Goal: Task Accomplishment & Management: Use online tool/utility

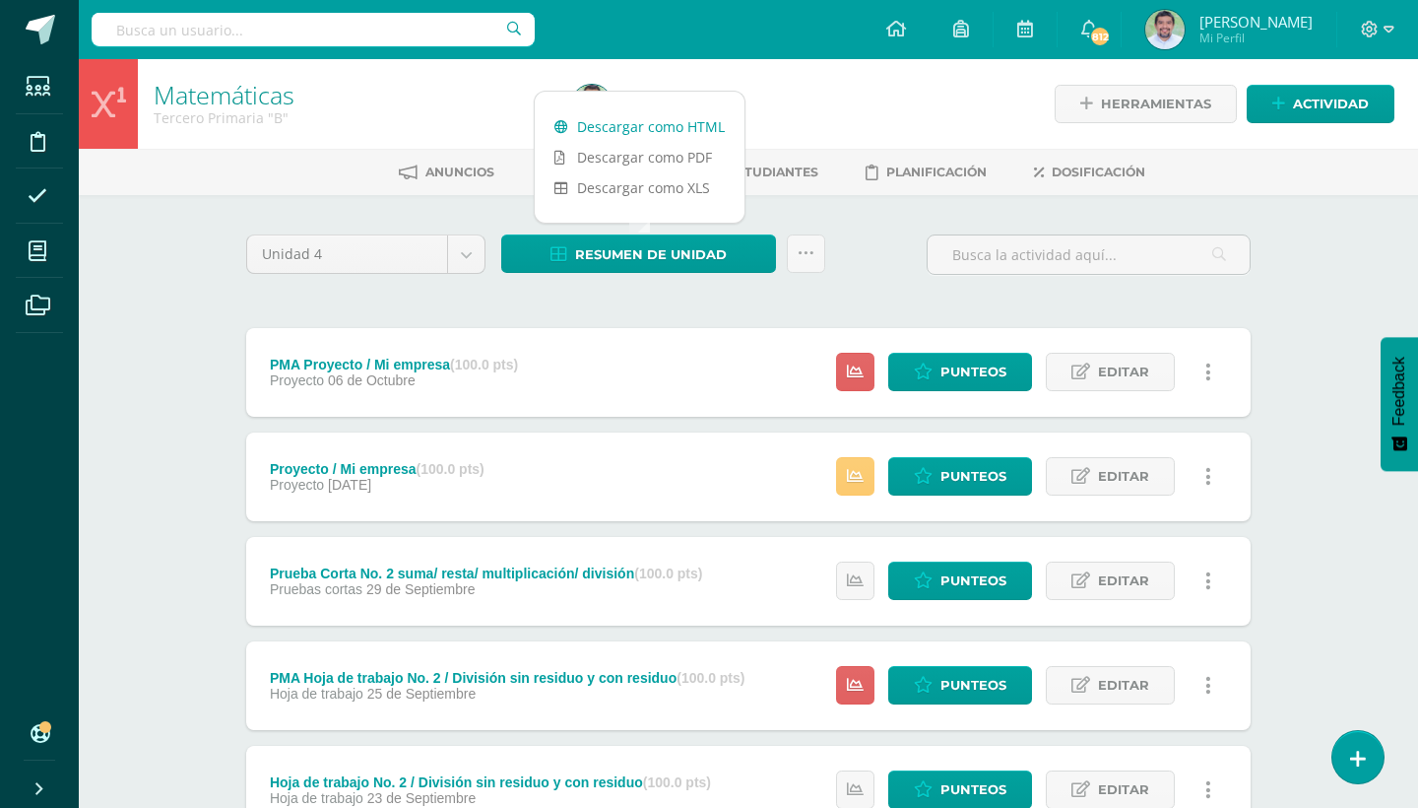
click at [697, 123] on link "Descargar como HTML" at bounding box center [640, 126] width 210 height 31
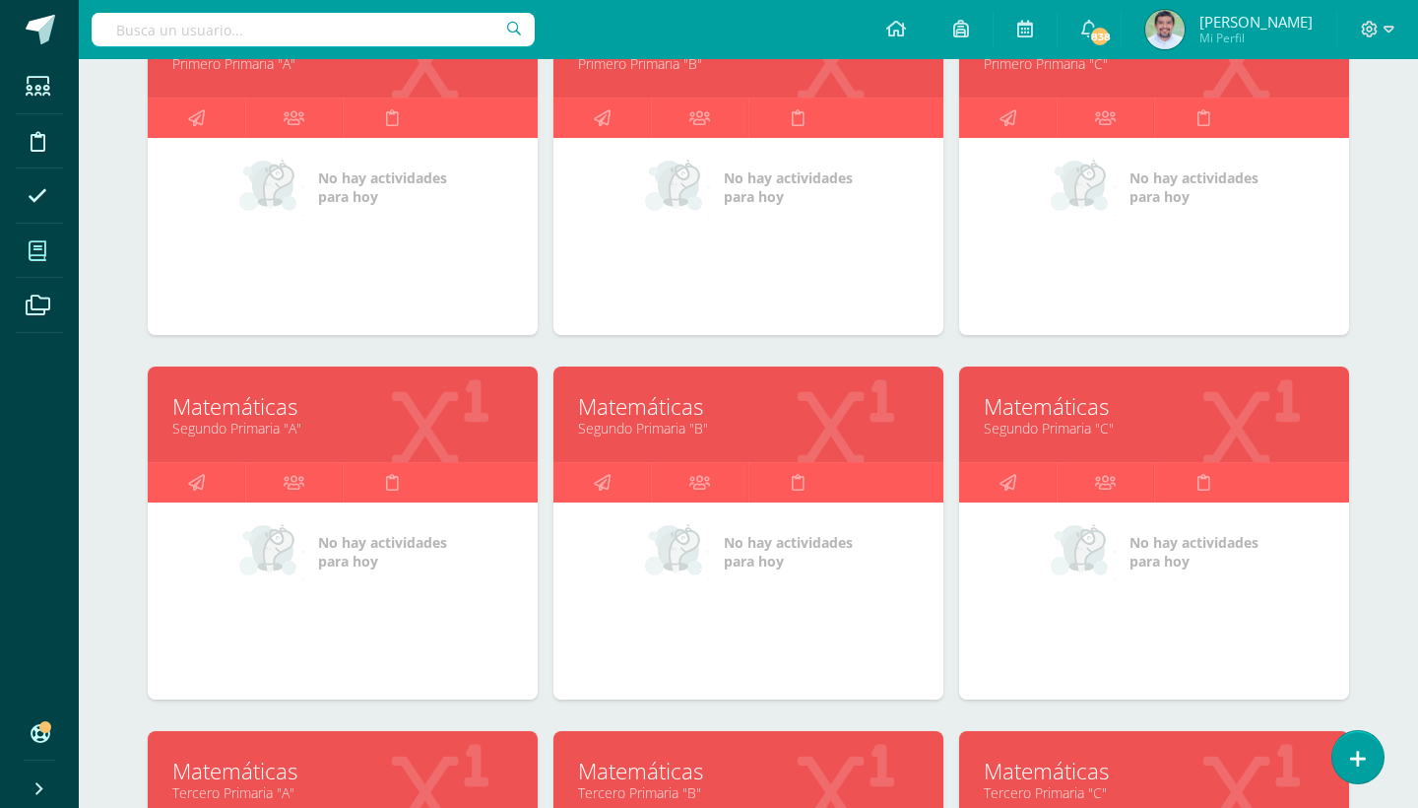
scroll to position [27, 0]
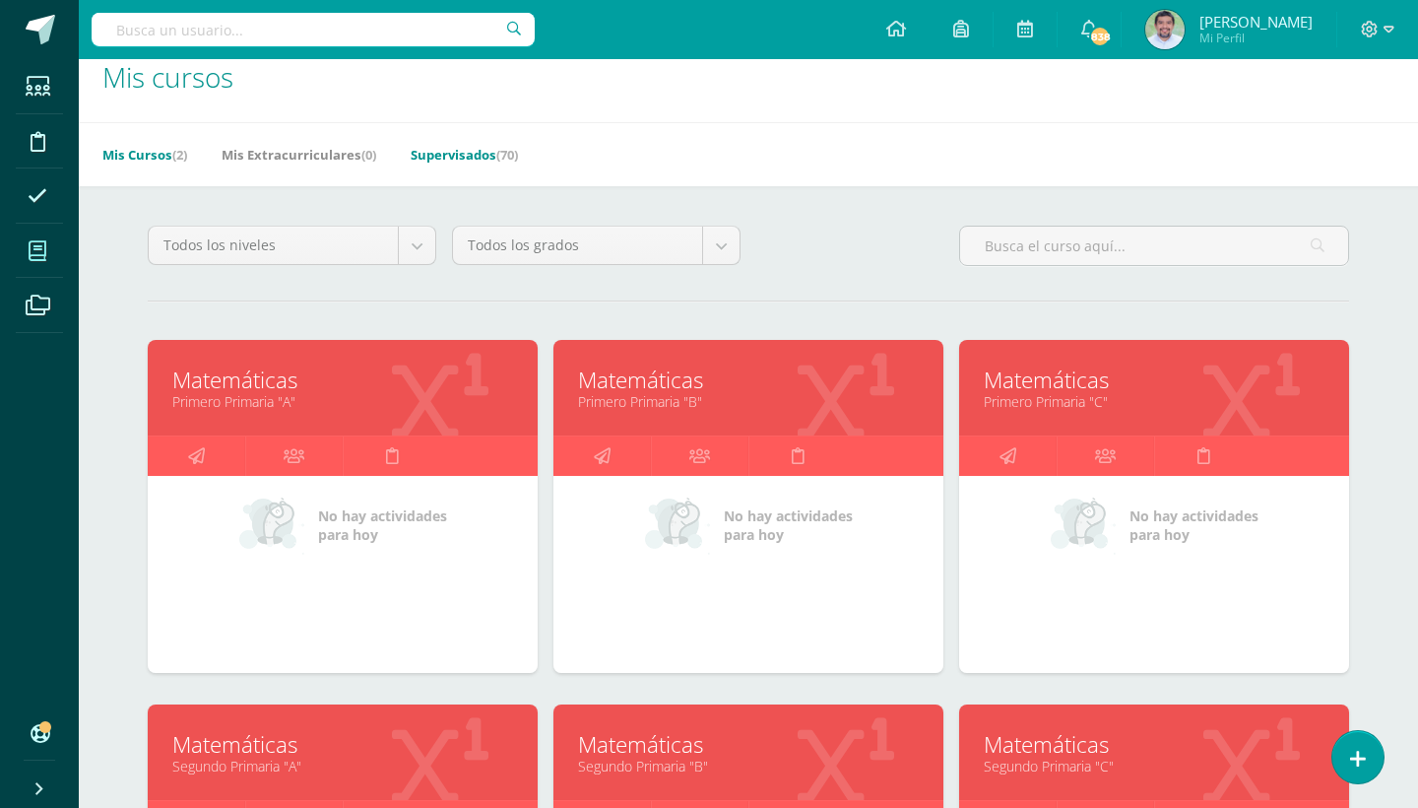
click at [145, 161] on link "Mis Cursos (2)" at bounding box center [144, 155] width 85 height 32
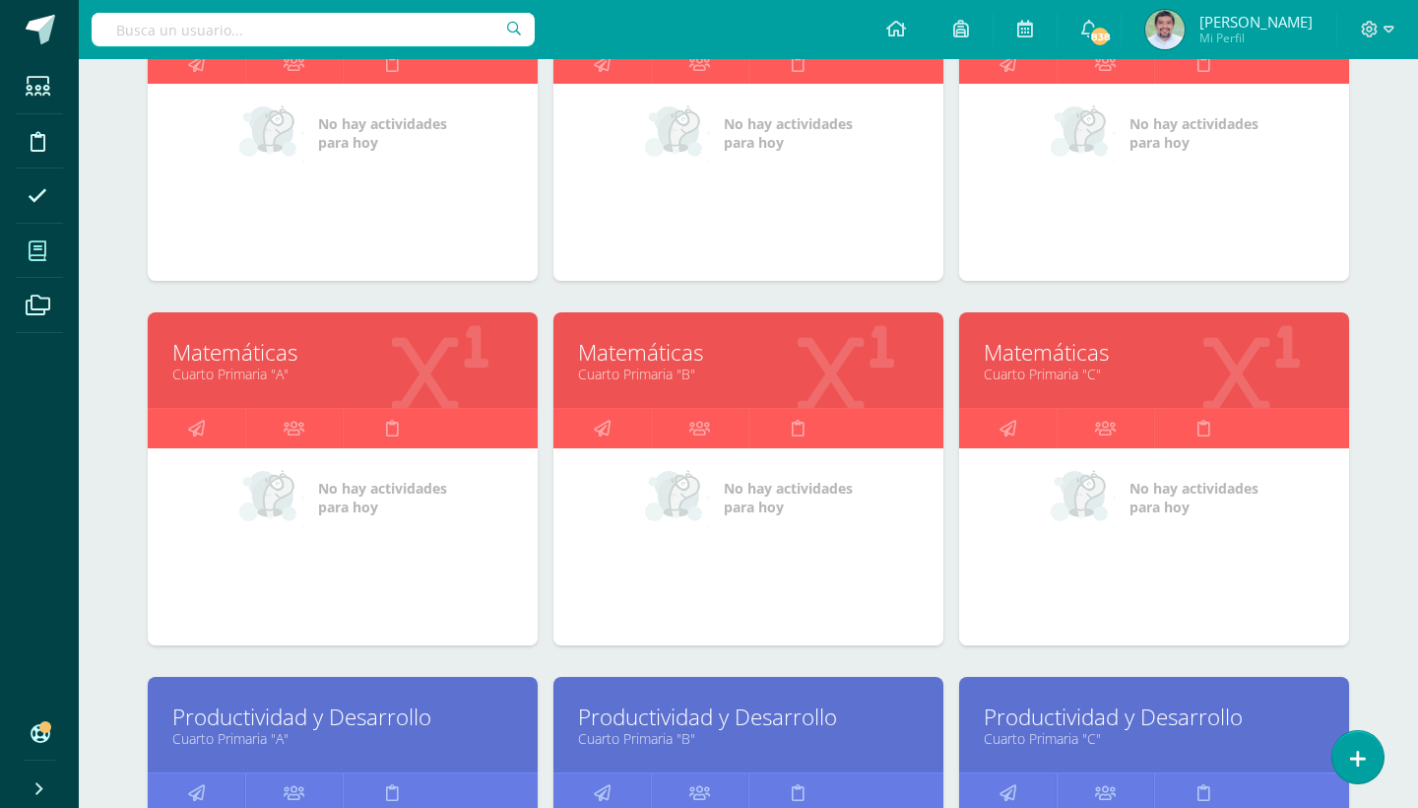
scroll to position [1160, 0]
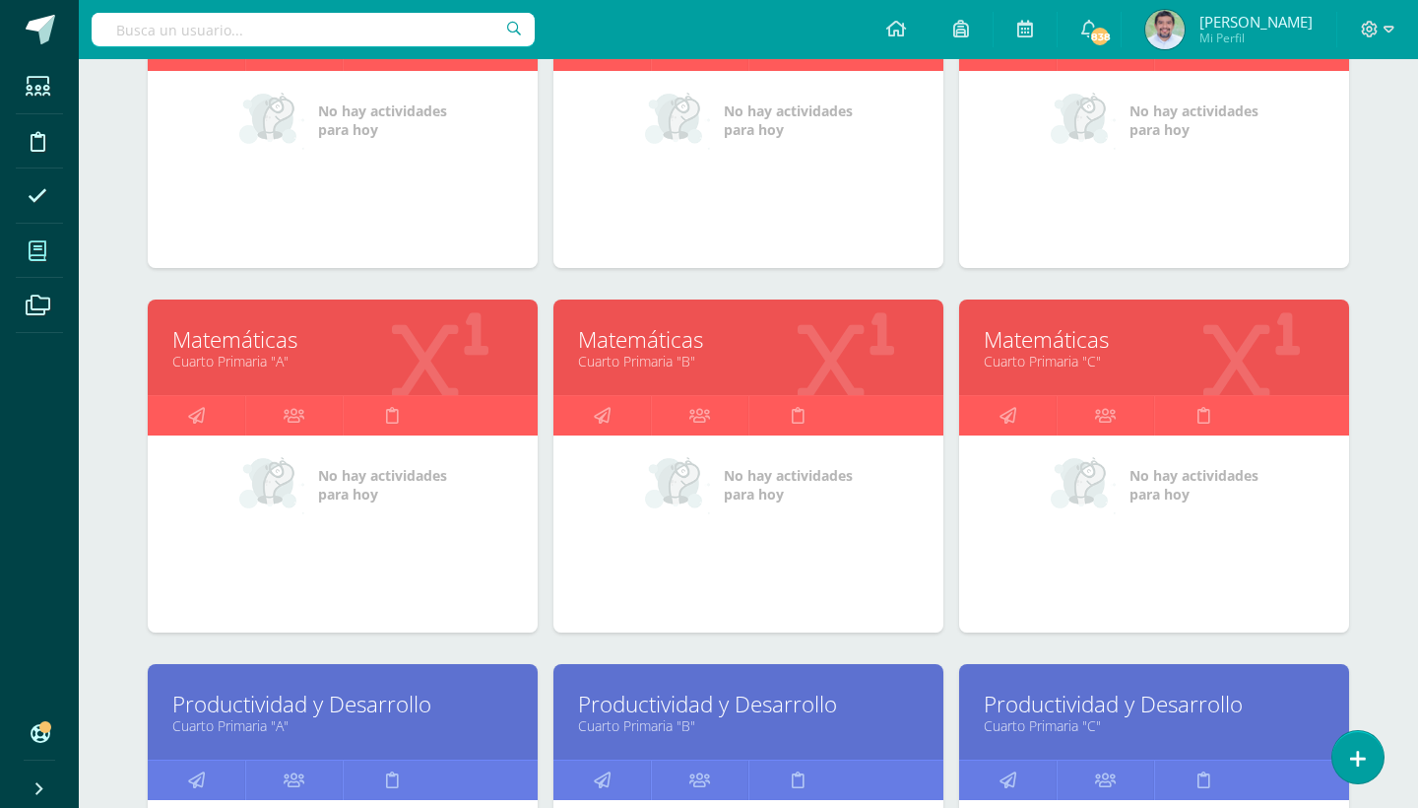
click at [262, 355] on link "Cuarto Primaria "A"" at bounding box center [342, 361] width 341 height 19
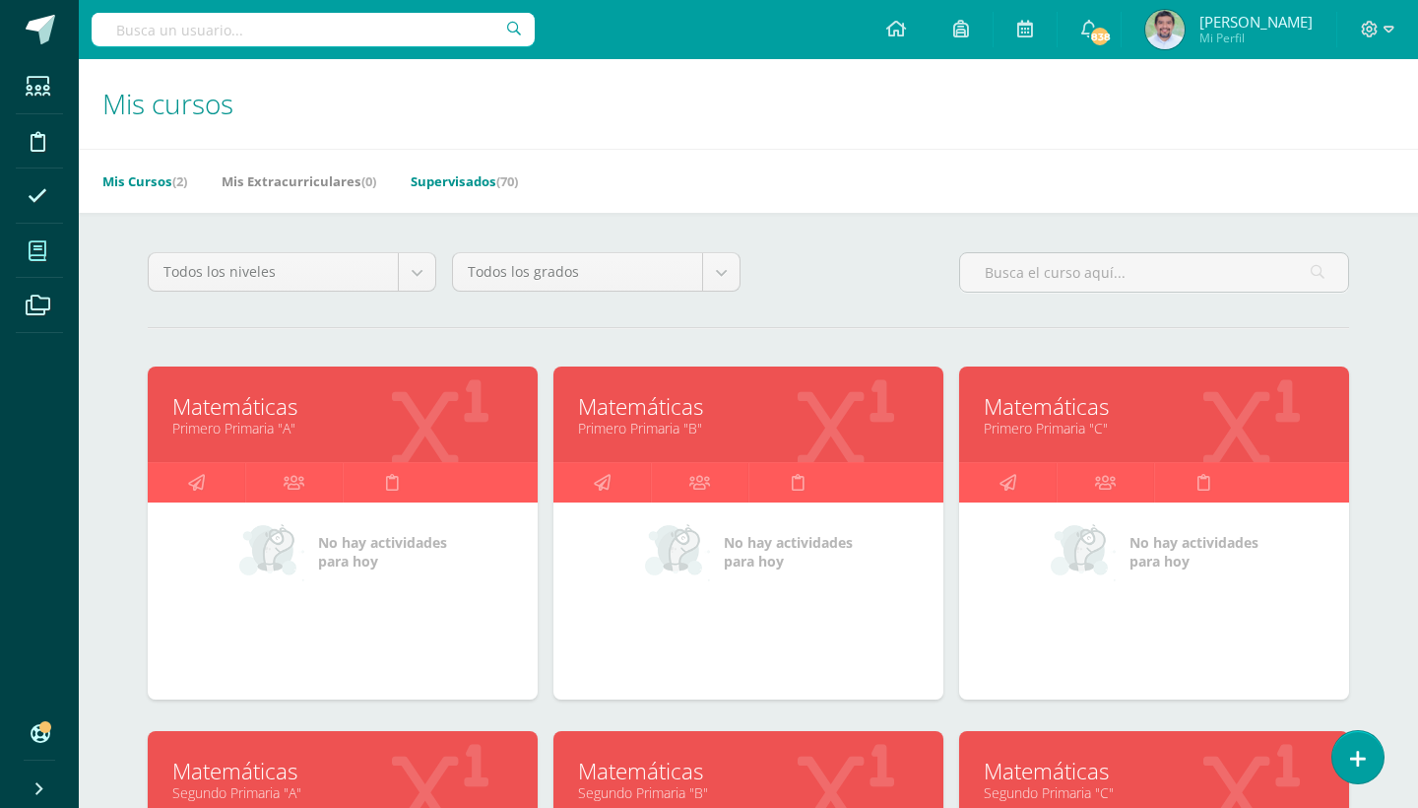
scroll to position [0, 0]
click at [156, 186] on link "Mis Cursos (2)" at bounding box center [144, 181] width 85 height 32
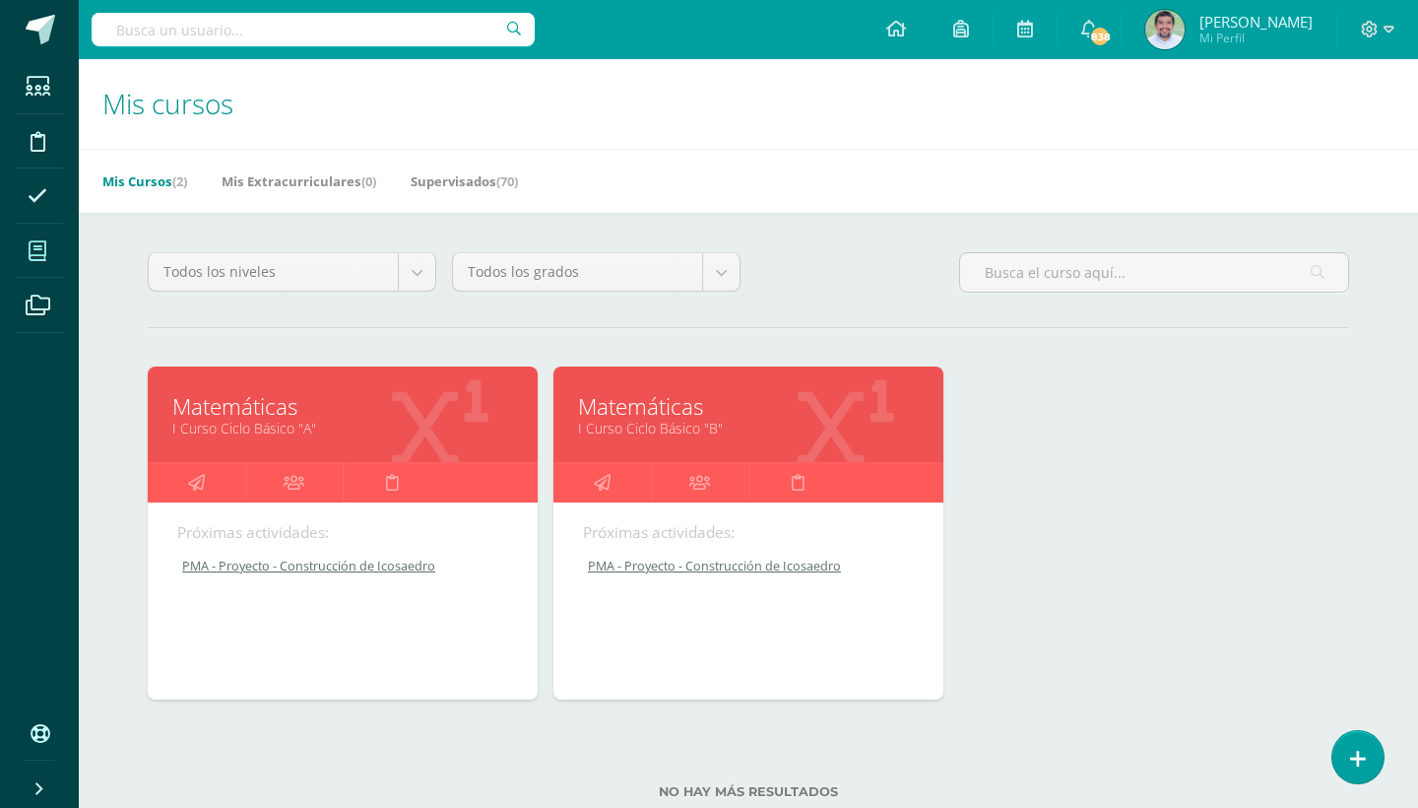
click at [293, 420] on link "I Curso Ciclo Básico "A"" at bounding box center [342, 428] width 341 height 19
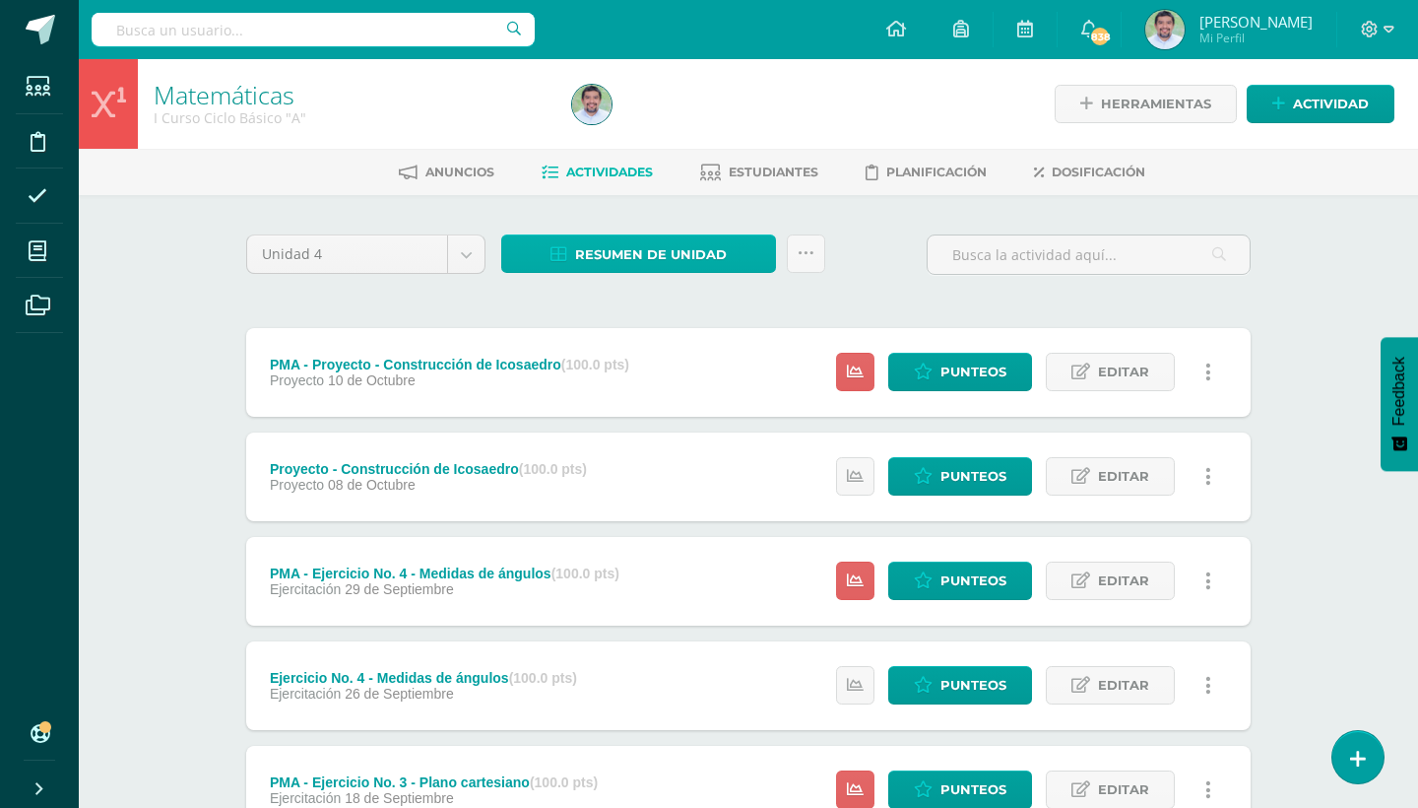
click at [748, 265] on link "Resumen de unidad" at bounding box center [638, 253] width 275 height 38
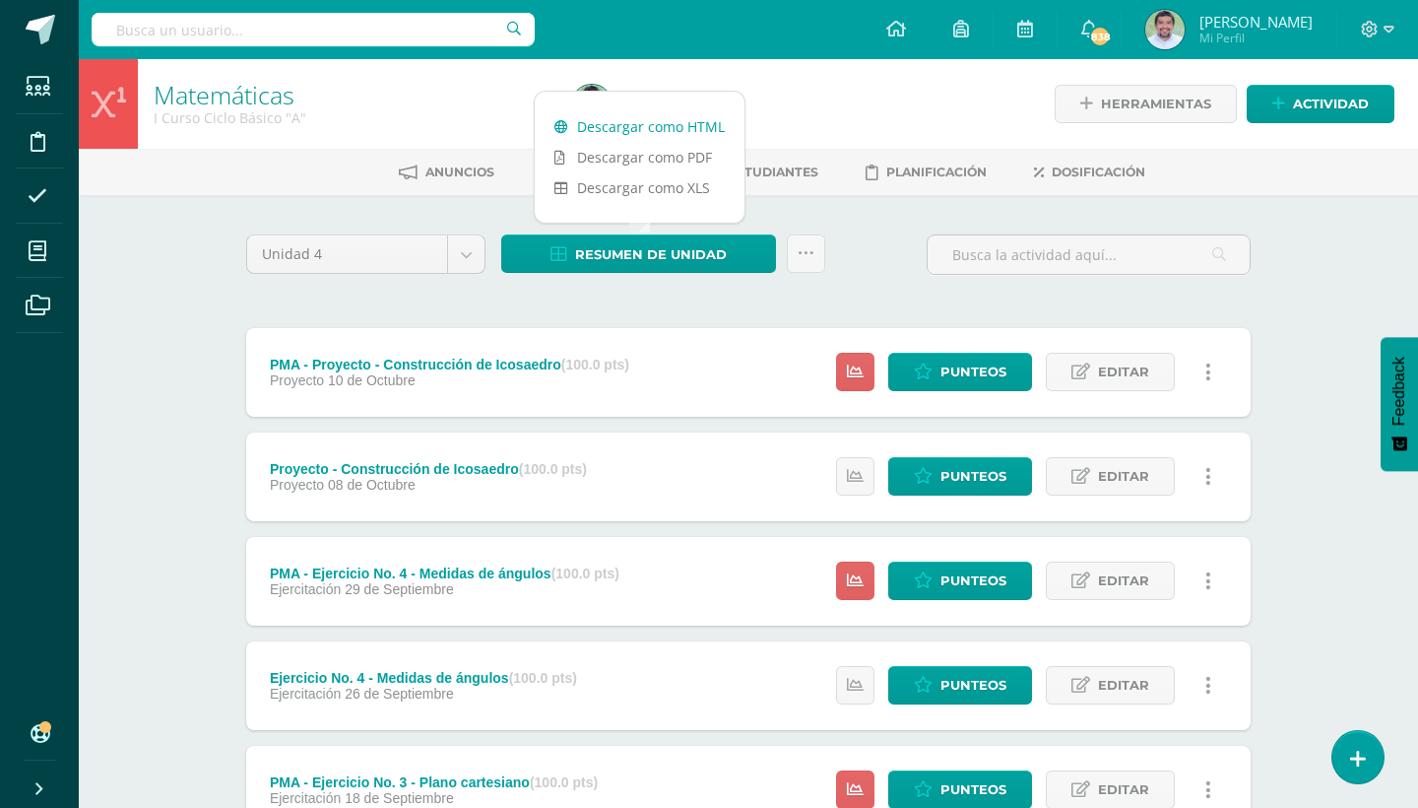
click at [661, 126] on link "Descargar como HTML" at bounding box center [640, 126] width 210 height 31
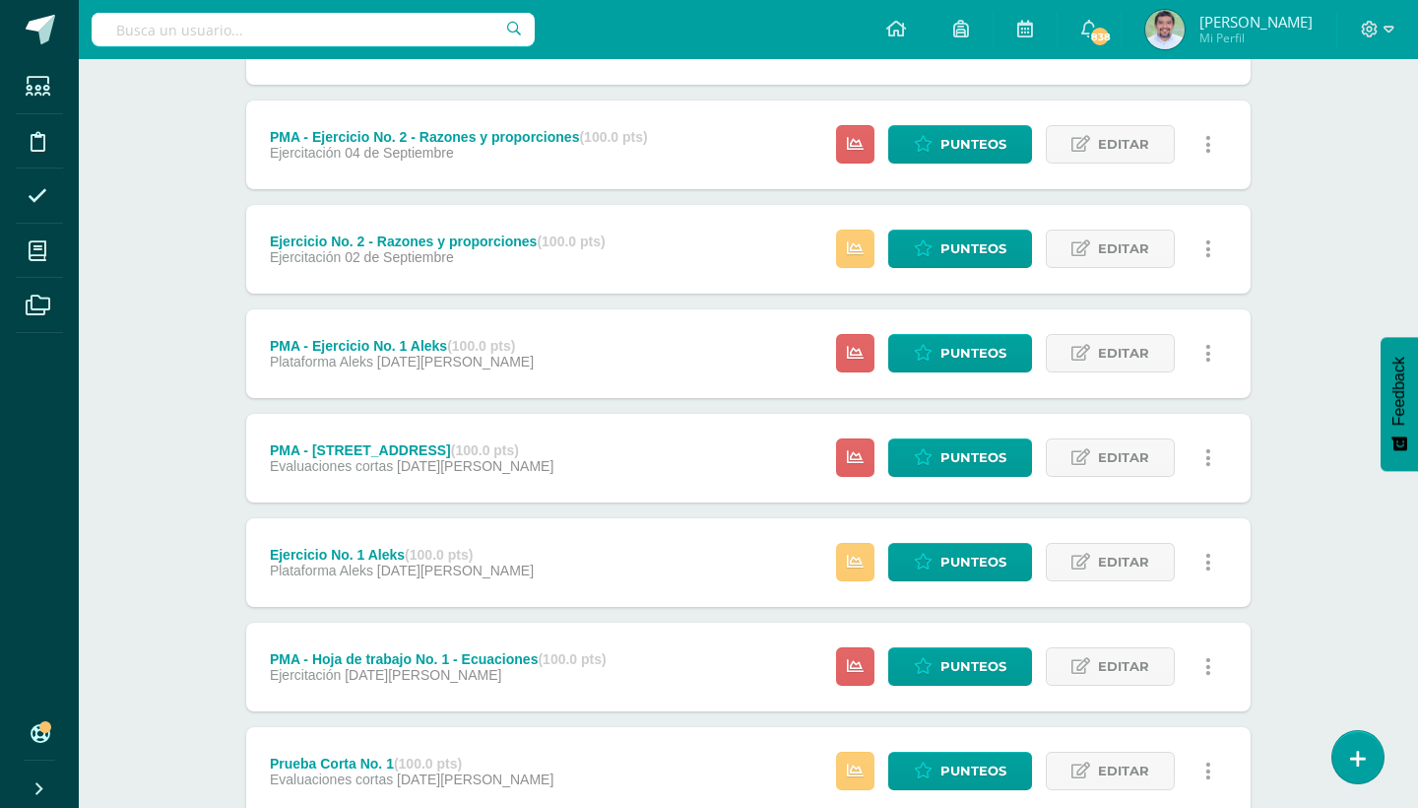
scroll to position [1578, 0]
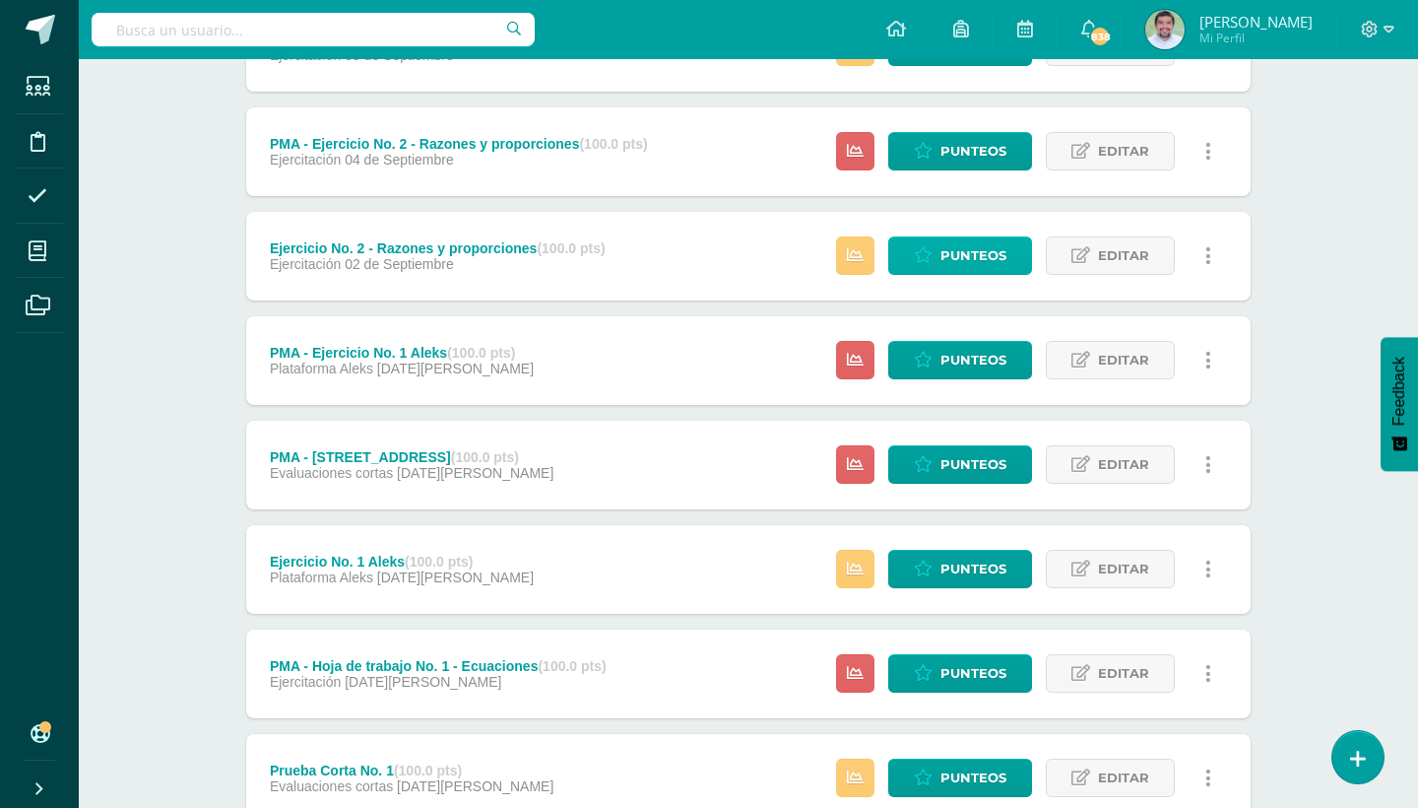
click at [971, 250] on span "Punteos" at bounding box center [973, 255] width 66 height 36
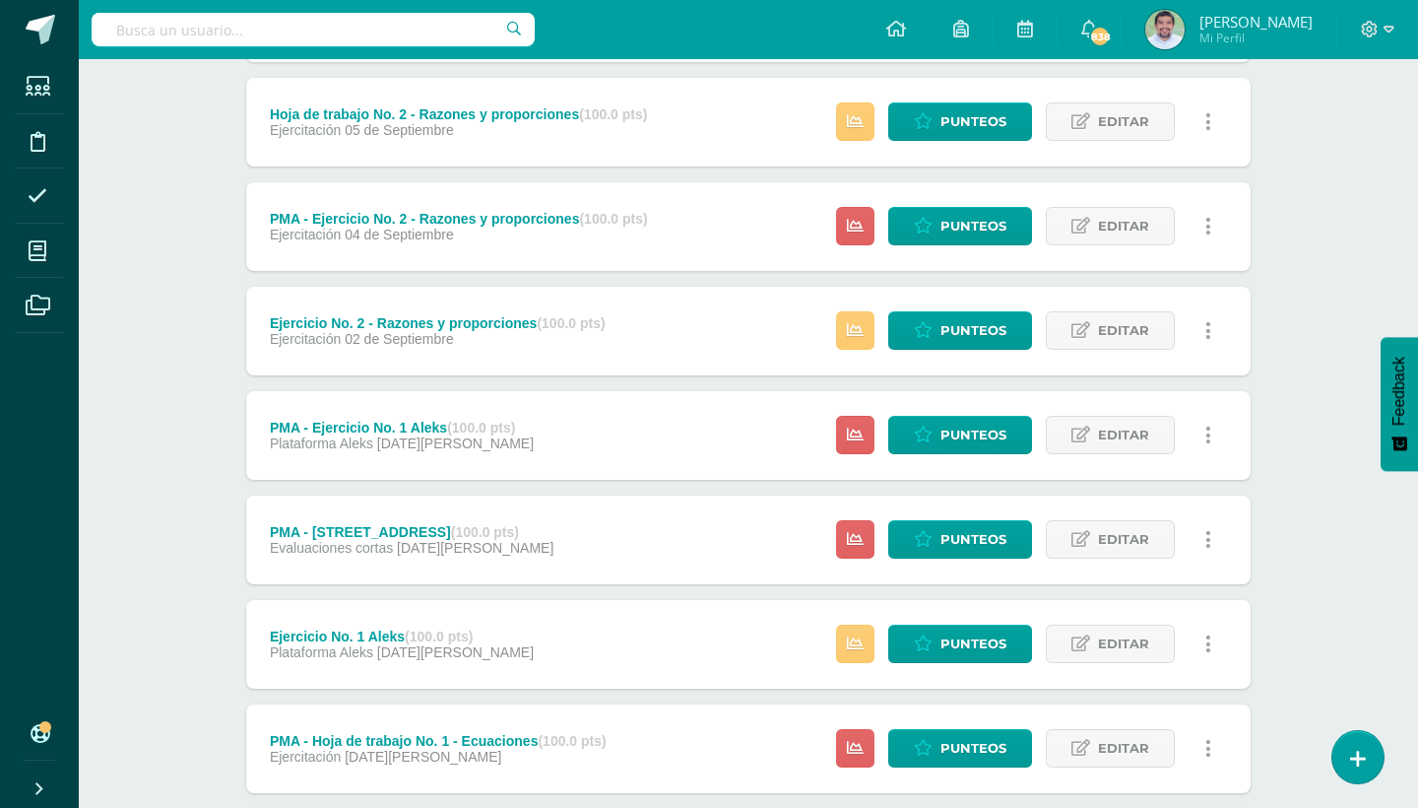
scroll to position [1501, 0]
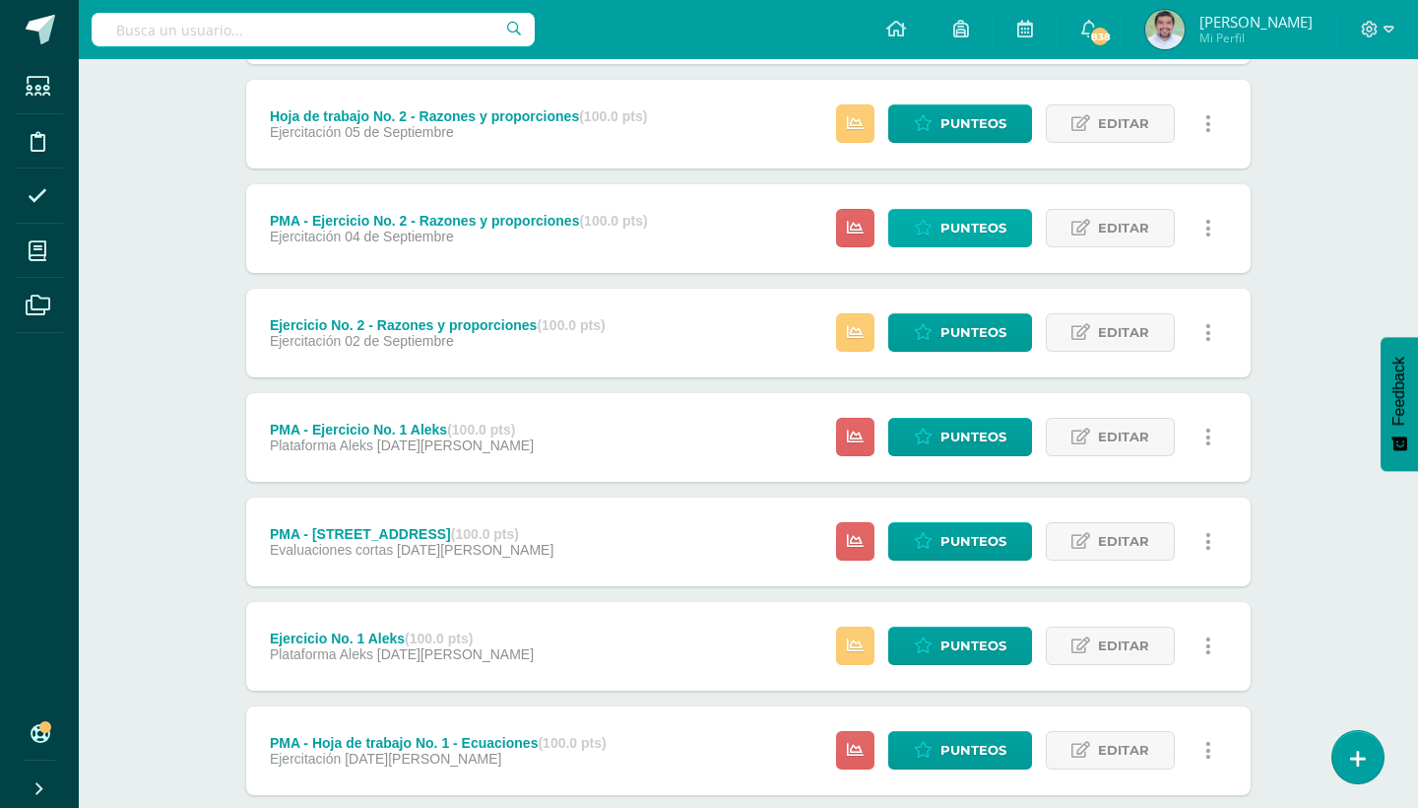
click at [965, 226] on span "Punteos" at bounding box center [973, 228] width 66 height 36
click at [964, 732] on span "Punteos" at bounding box center [973, 750] width 66 height 36
click at [967, 37] on span "Punteos" at bounding box center [973, 19] width 66 height 36
click at [969, 37] on span "Punteos" at bounding box center [973, 19] width 66 height 36
click at [960, 239] on span "Punteos" at bounding box center [973, 228] width 66 height 36
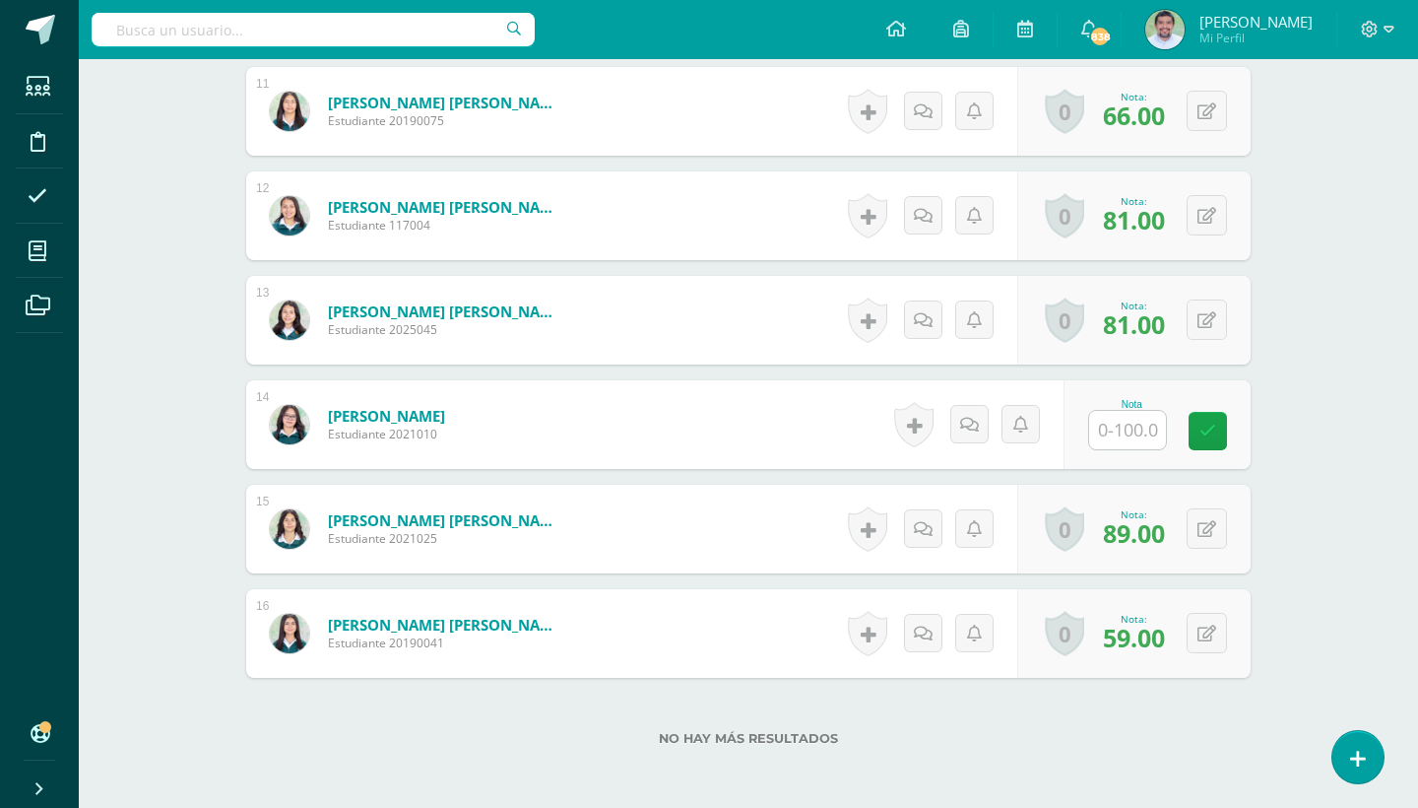
scroll to position [1700, 0]
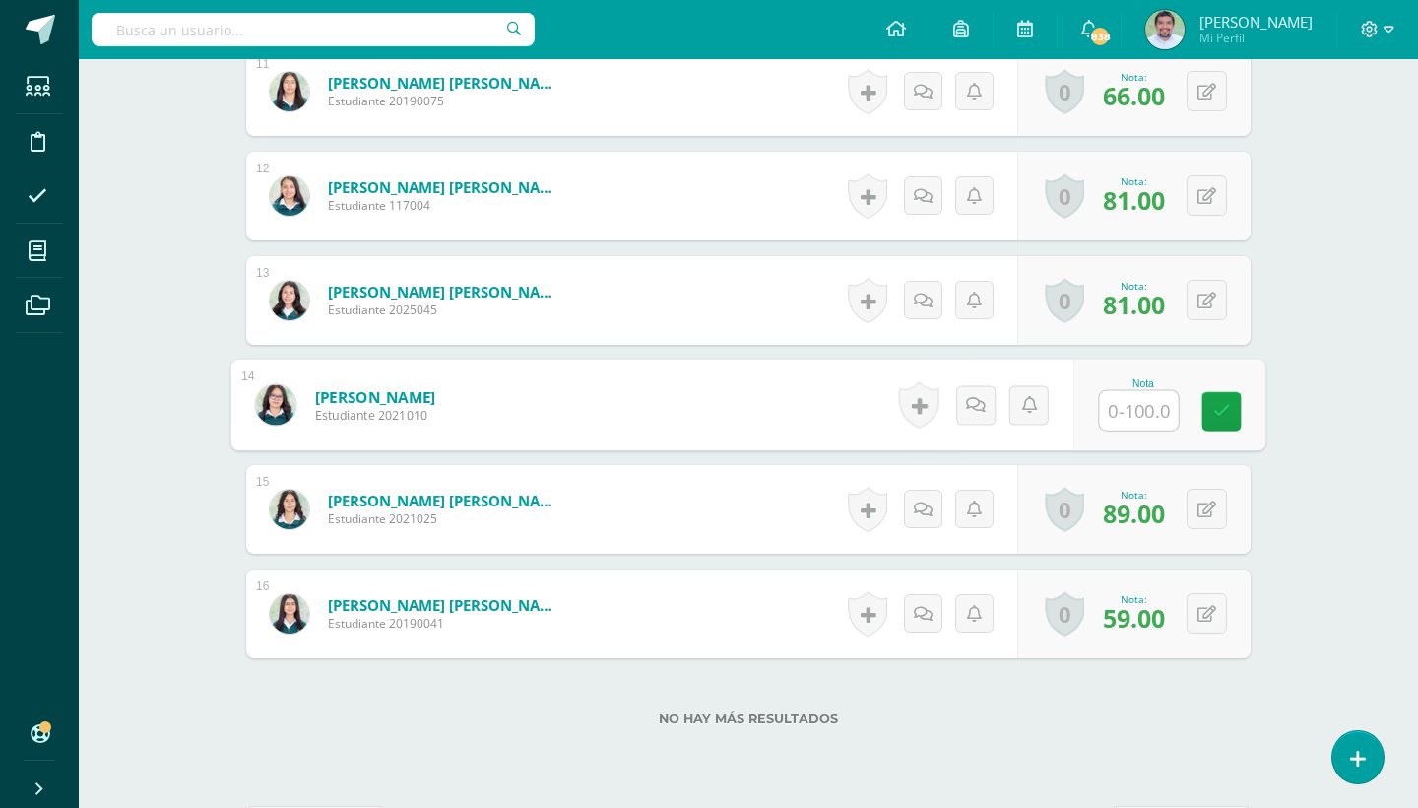
click at [1128, 416] on input "text" at bounding box center [1139, 410] width 79 height 39
type input "81"
click at [1210, 299] on icon at bounding box center [1206, 300] width 19 height 17
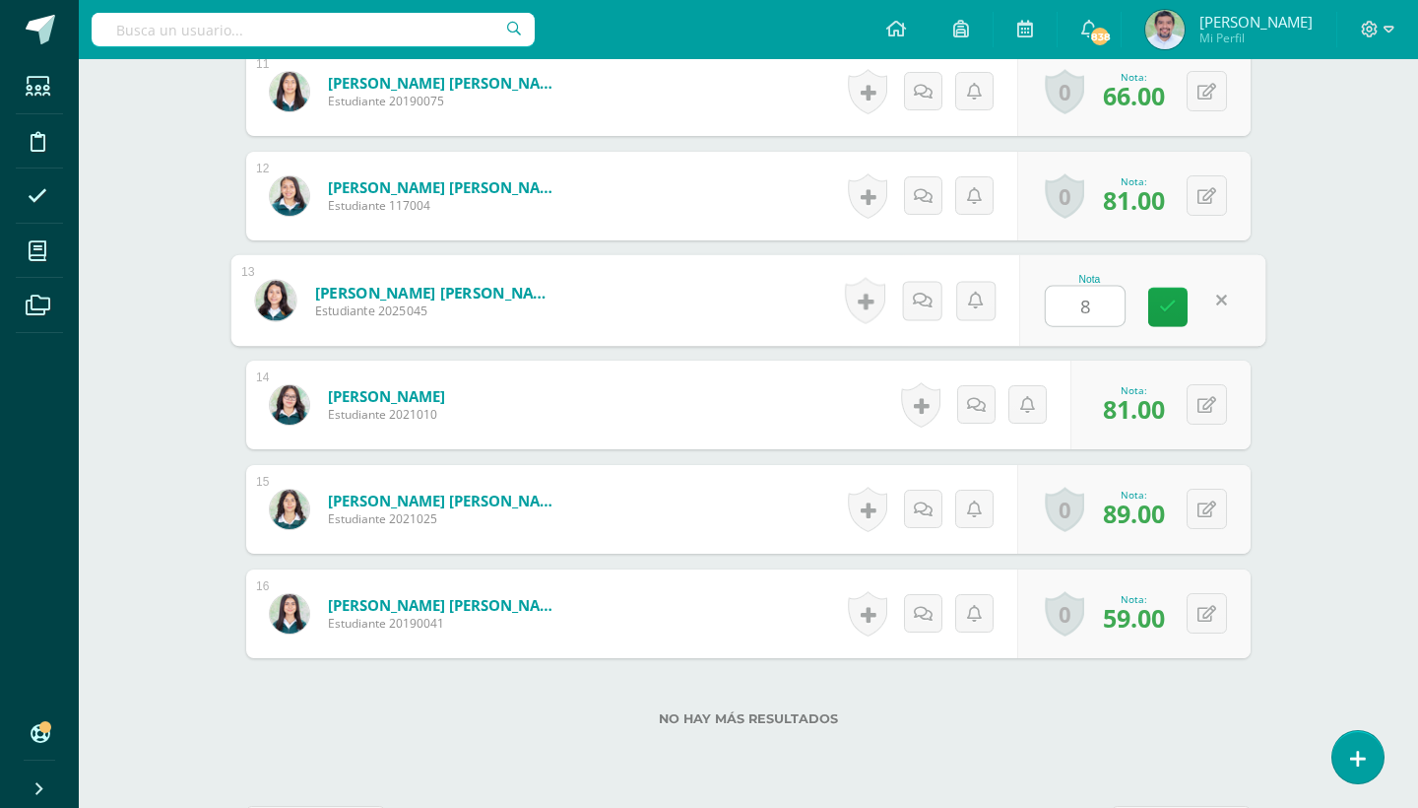
type input "81"
click at [1209, 189] on icon at bounding box center [1206, 196] width 19 height 17
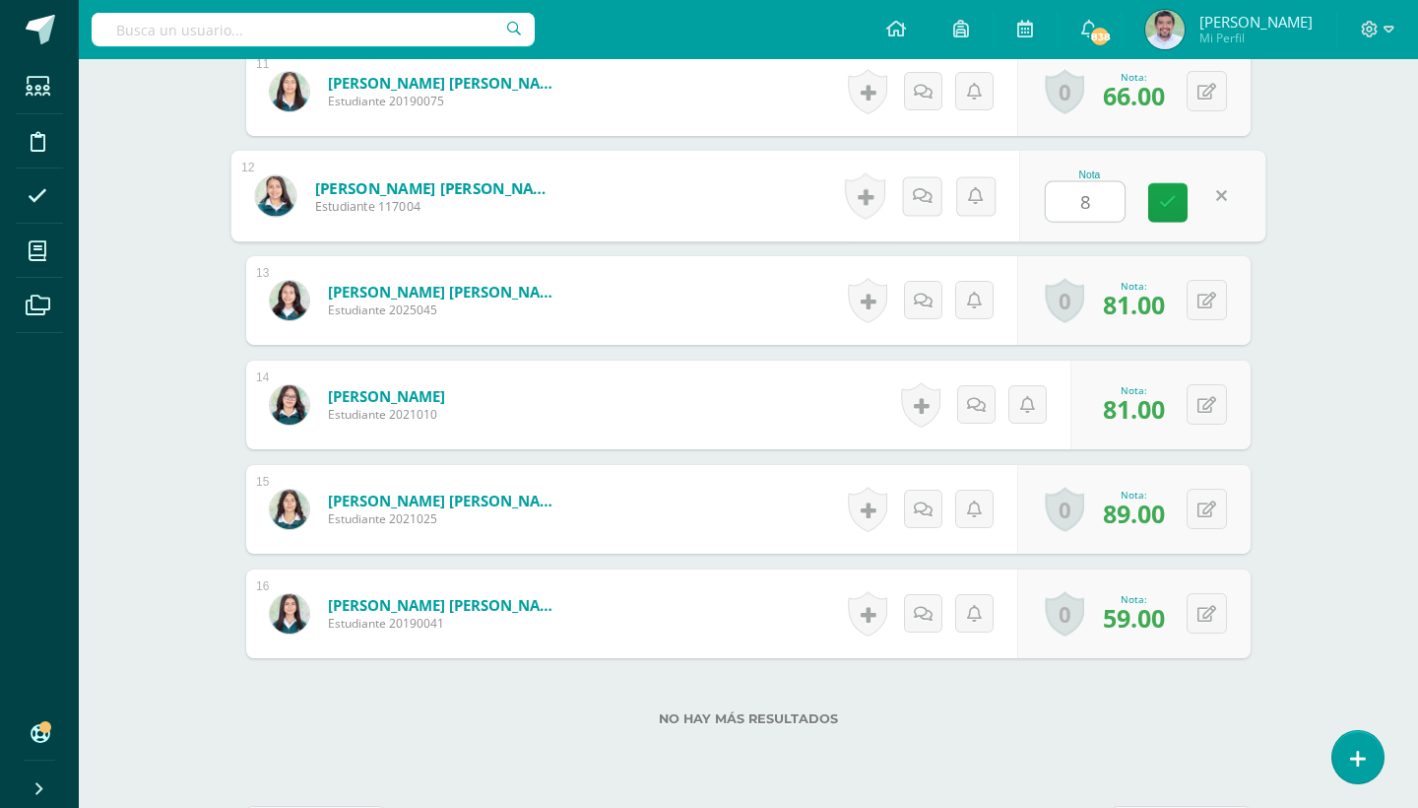
type input "87"
click at [1176, 200] on link at bounding box center [1167, 202] width 39 height 39
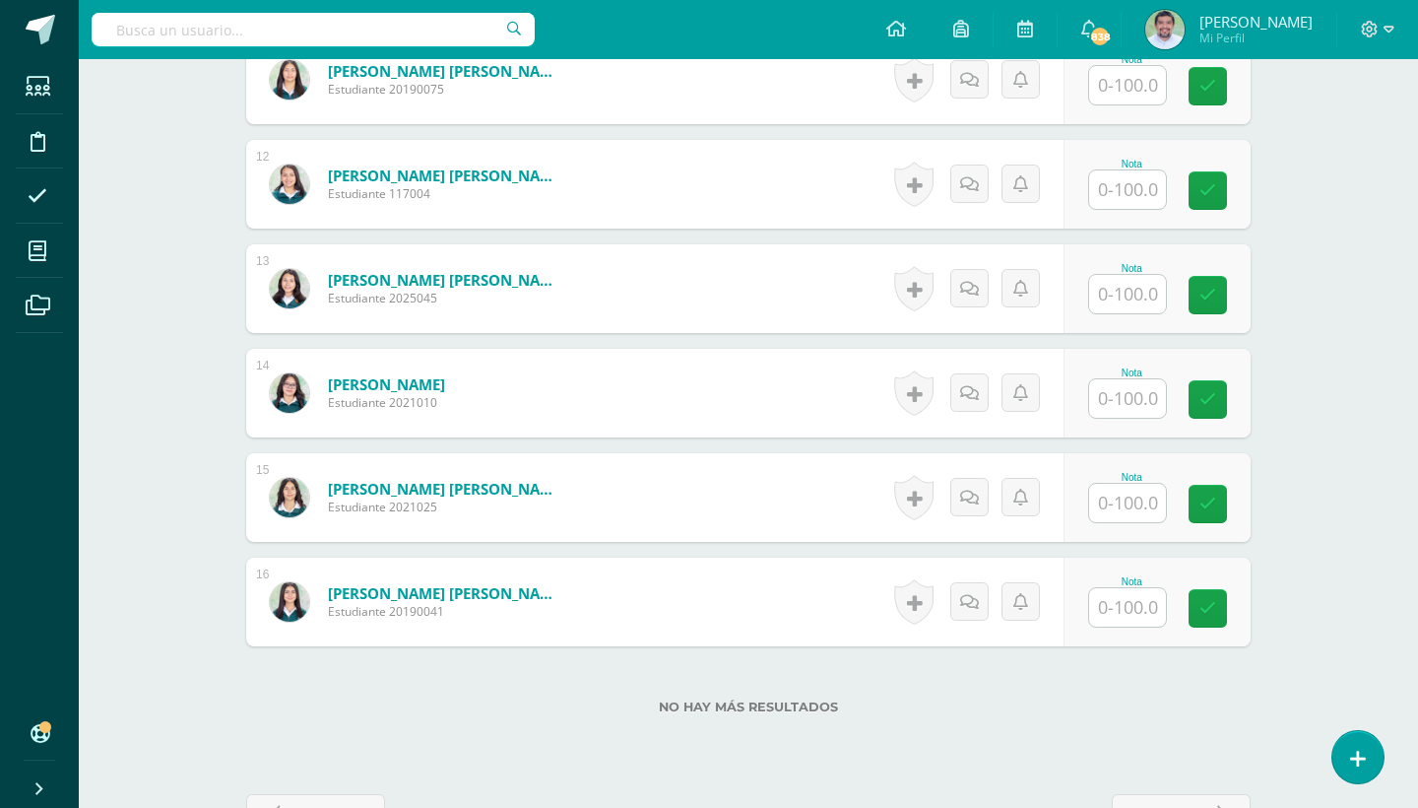
scroll to position [1713, 0]
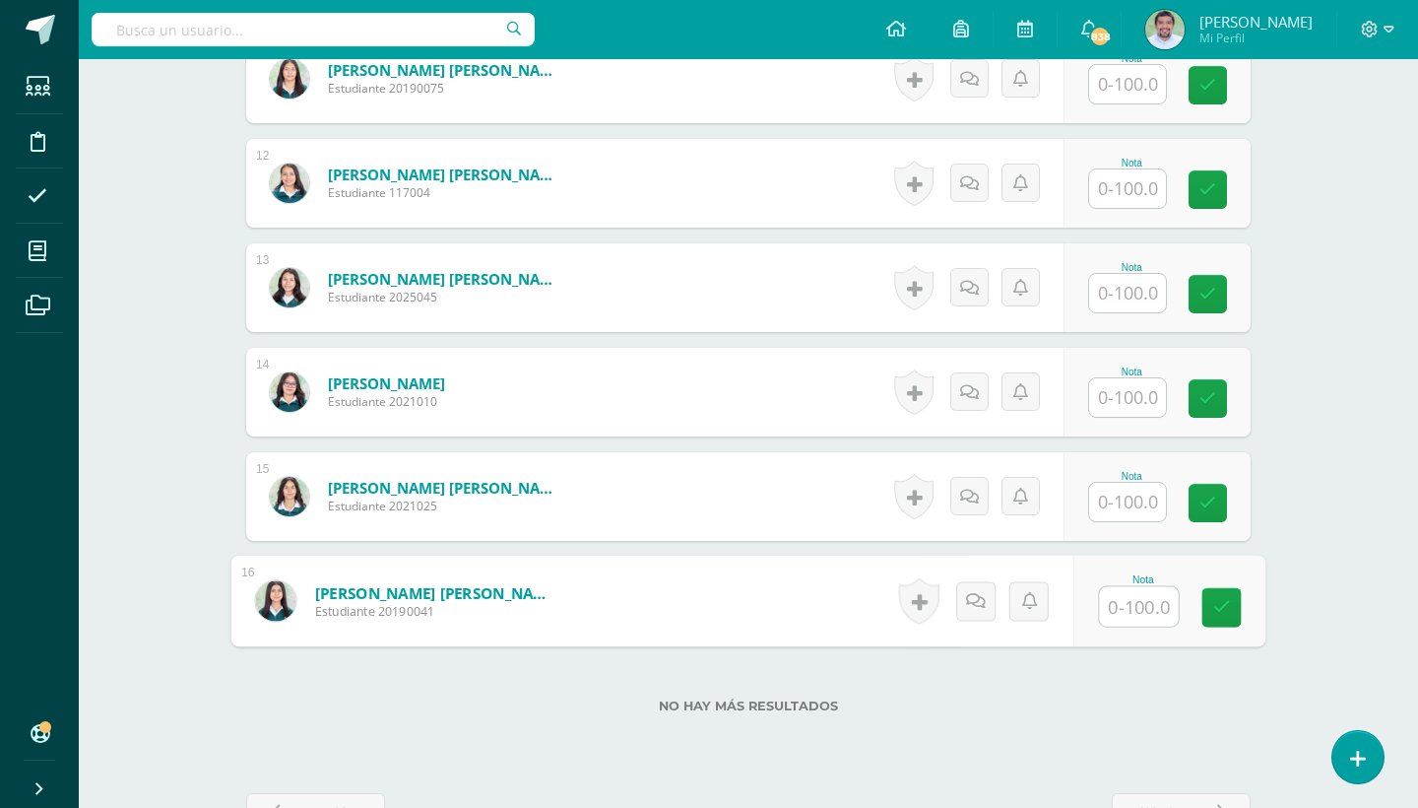
click at [1126, 606] on input "text" at bounding box center [1139, 606] width 79 height 39
type input "81"
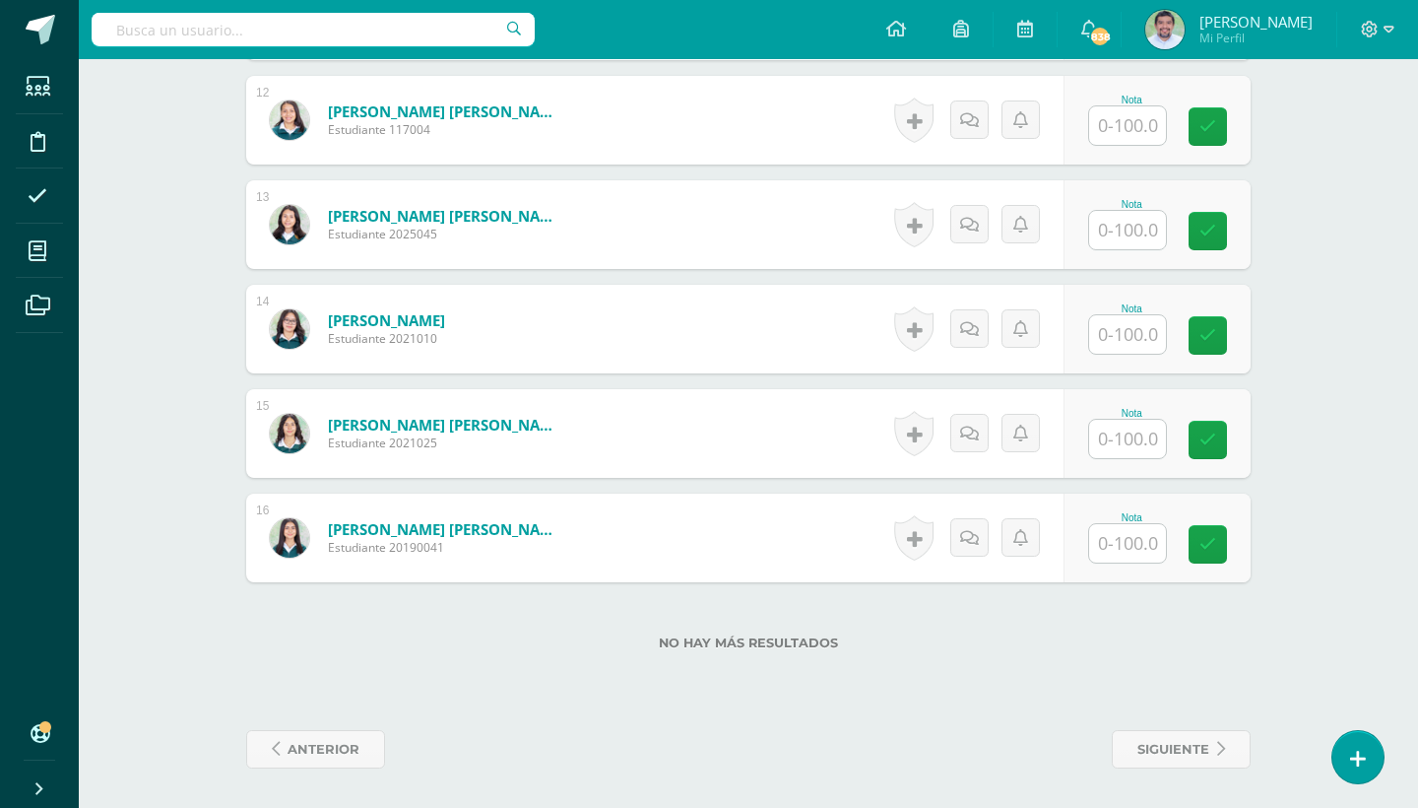
scroll to position [1776, 0]
click at [1124, 540] on input "text" at bounding box center [1139, 543] width 79 height 39
type input "70"
click at [1211, 534] on icon at bounding box center [1206, 538] width 19 height 17
click at [1170, 554] on link at bounding box center [1167, 544] width 39 height 39
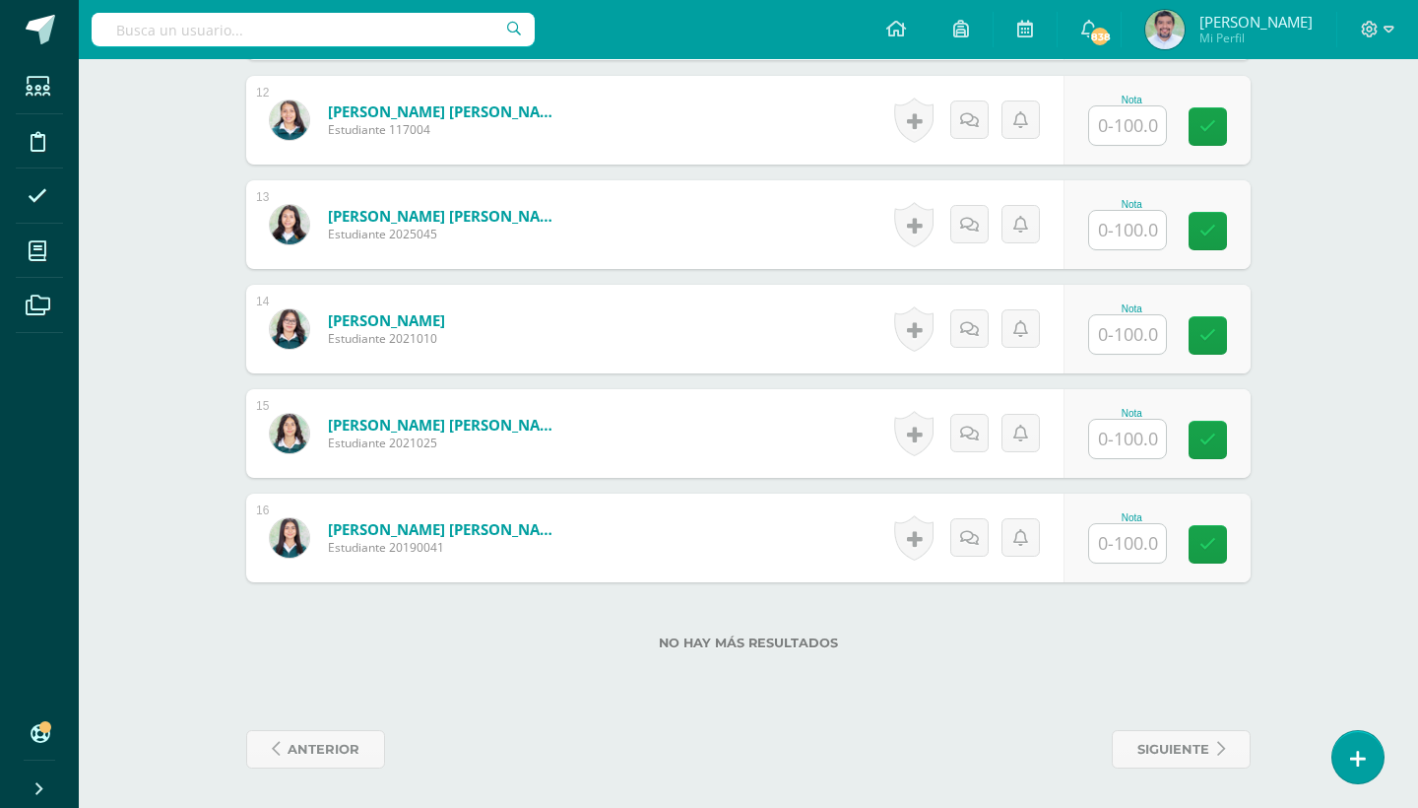
scroll to position [1776, 0]
click at [1122, 535] on input "text" at bounding box center [1139, 543] width 79 height 39
type input "70"
click at [1231, 541] on link at bounding box center [1221, 544] width 39 height 39
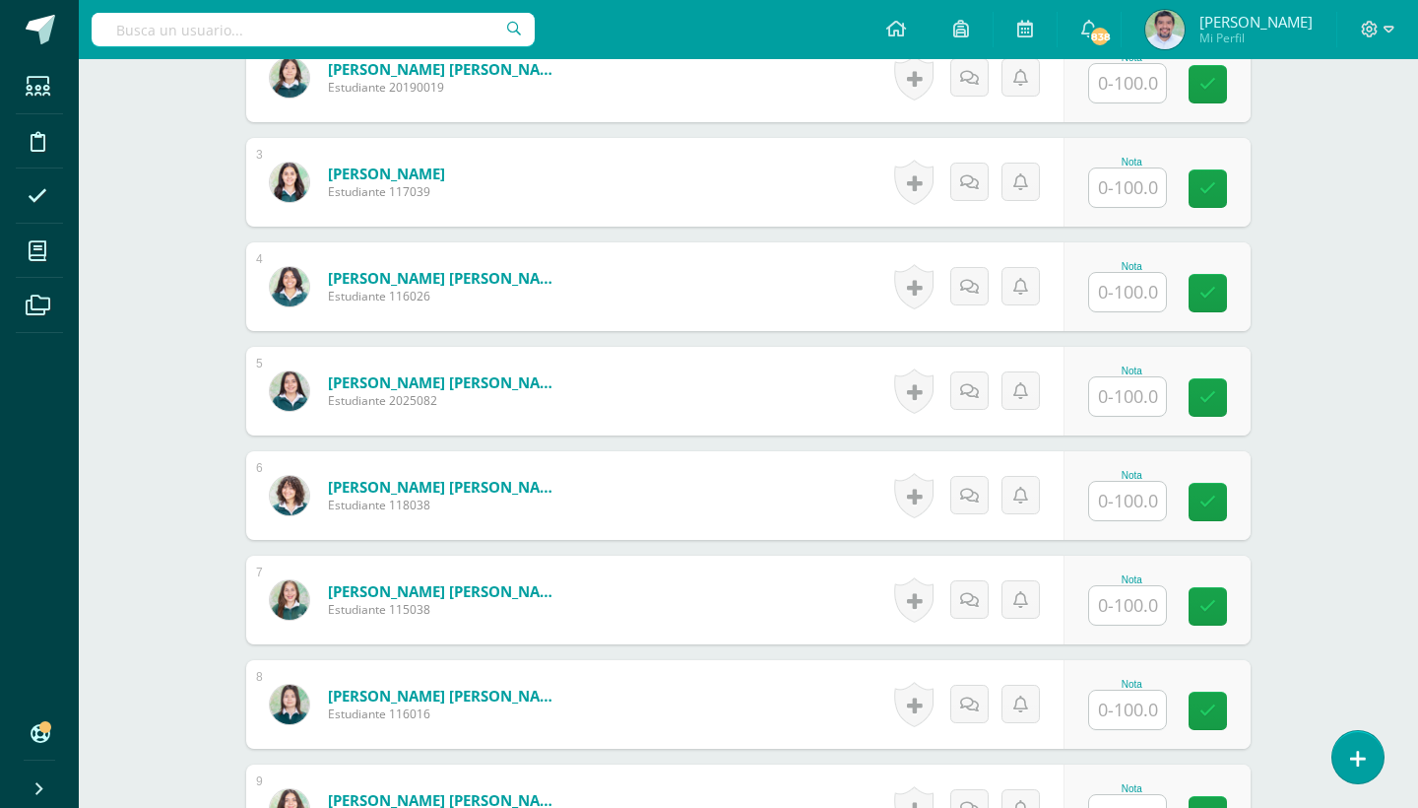
scroll to position [775, 0]
click at [1127, 596] on input "text" at bounding box center [1127, 604] width 77 height 38
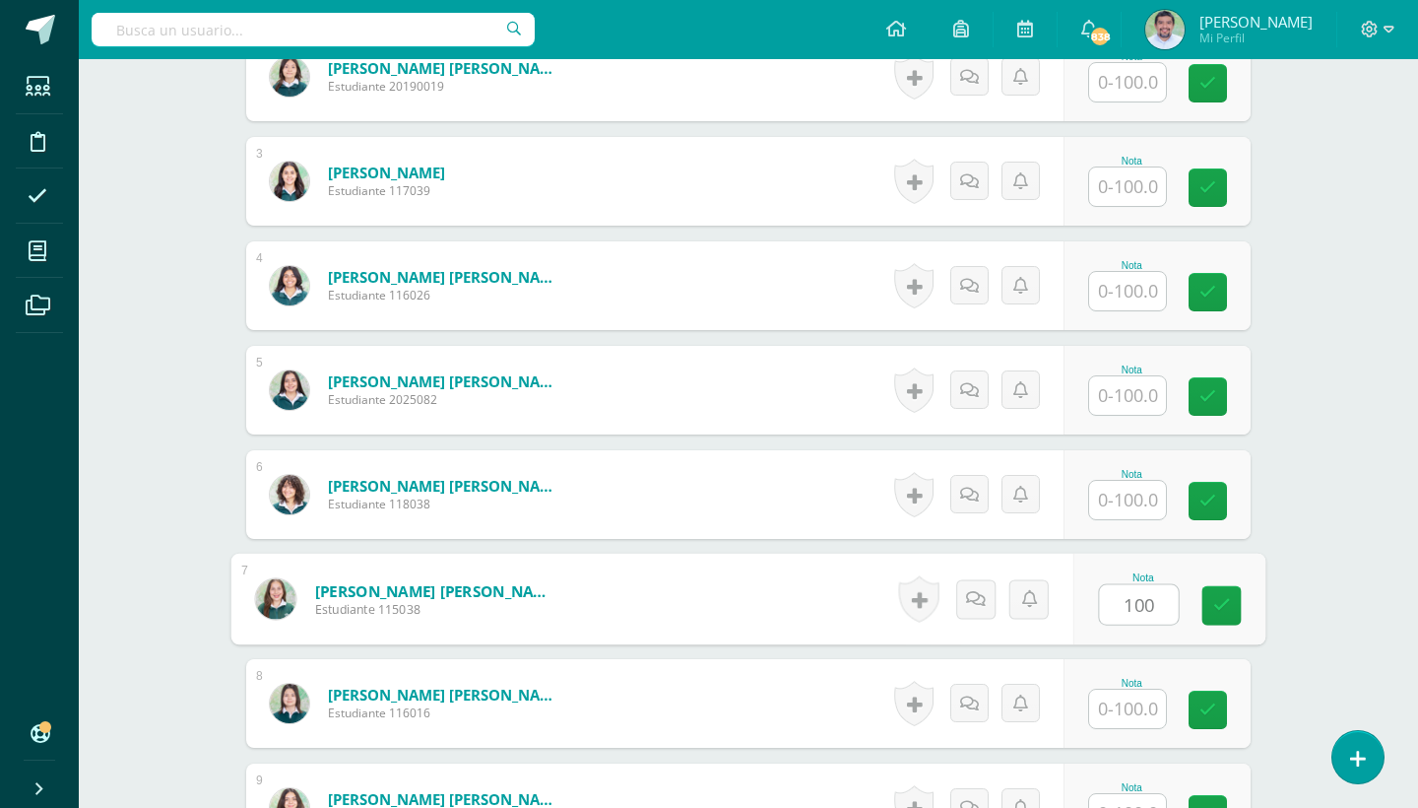
type input "100"
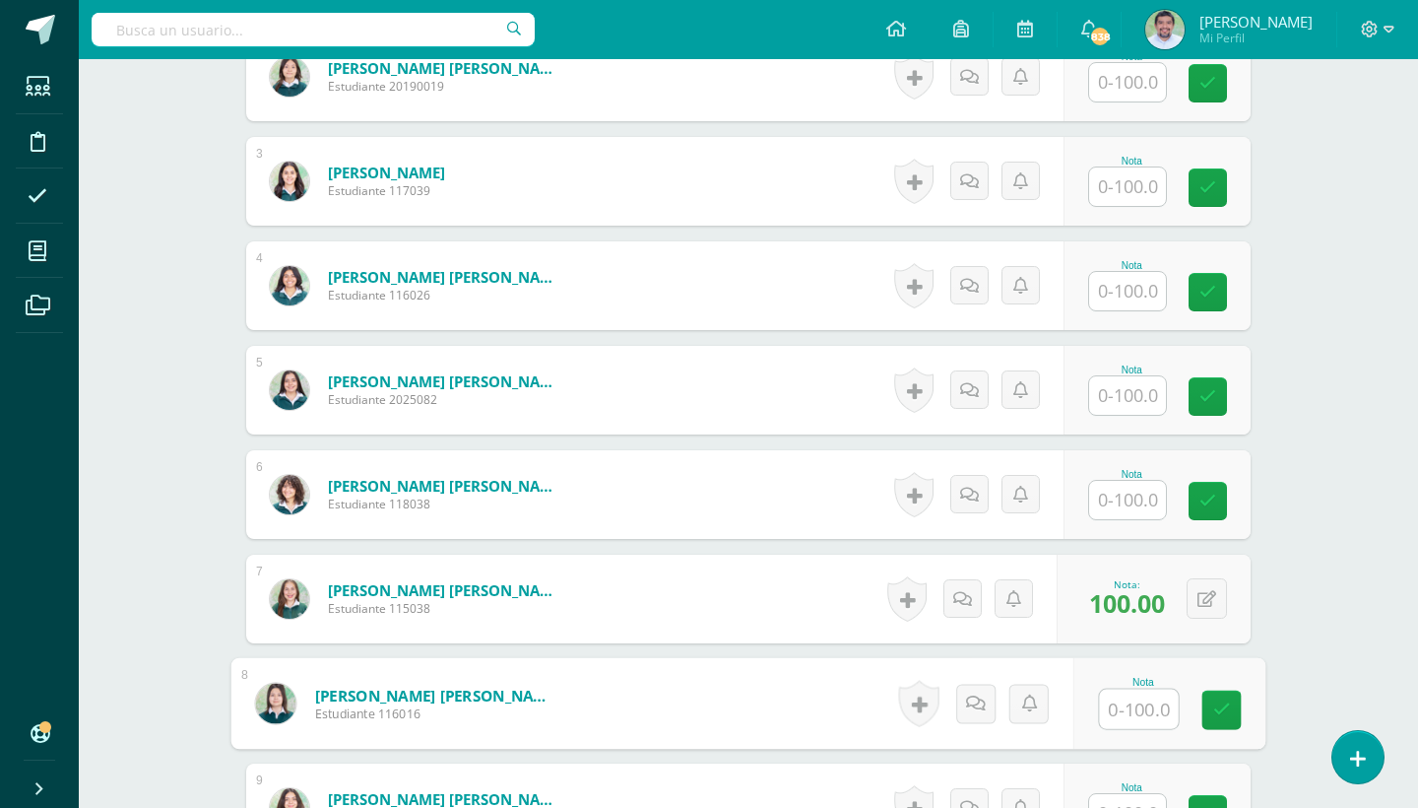
click at [1122, 187] on input "text" at bounding box center [1127, 186] width 77 height 38
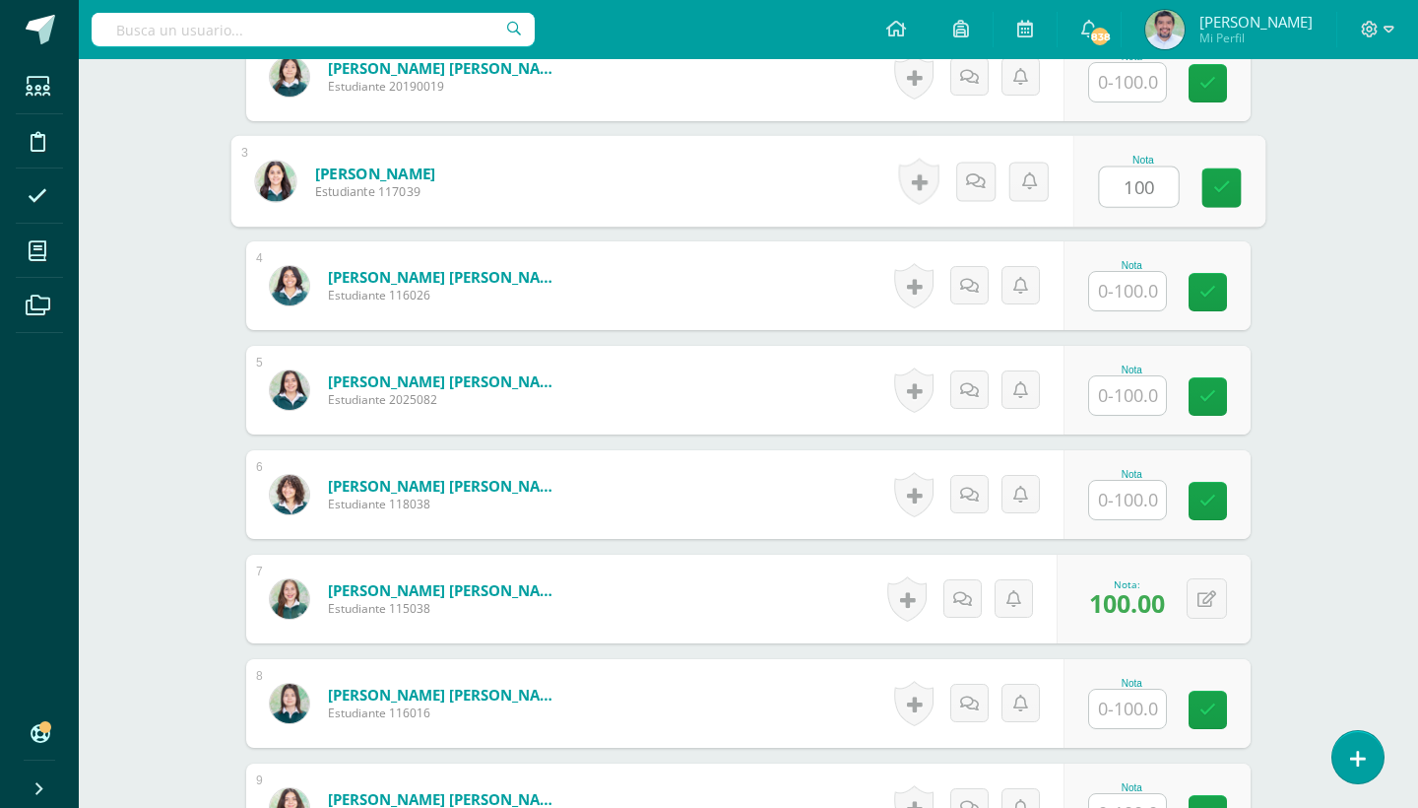
type input "100"
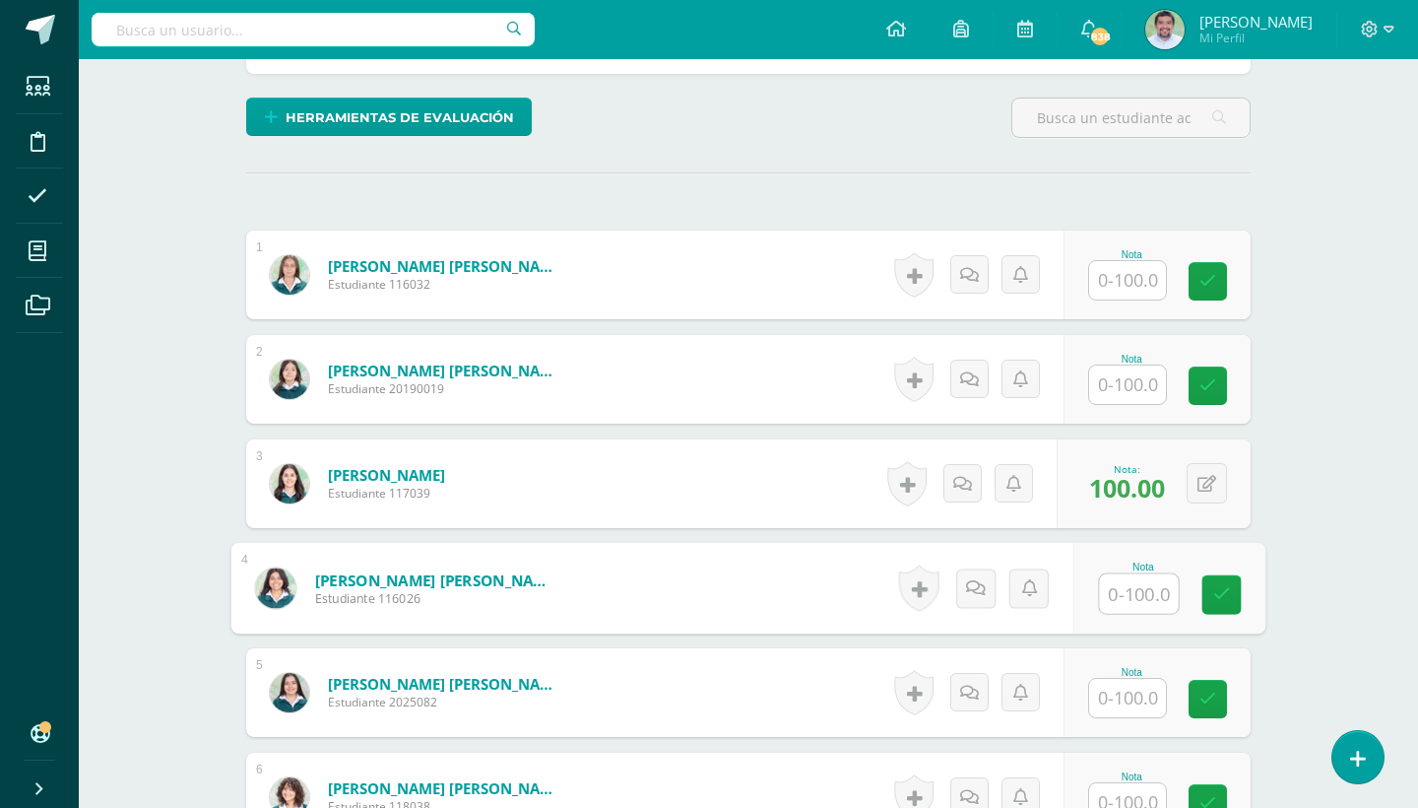
scroll to position [419, 0]
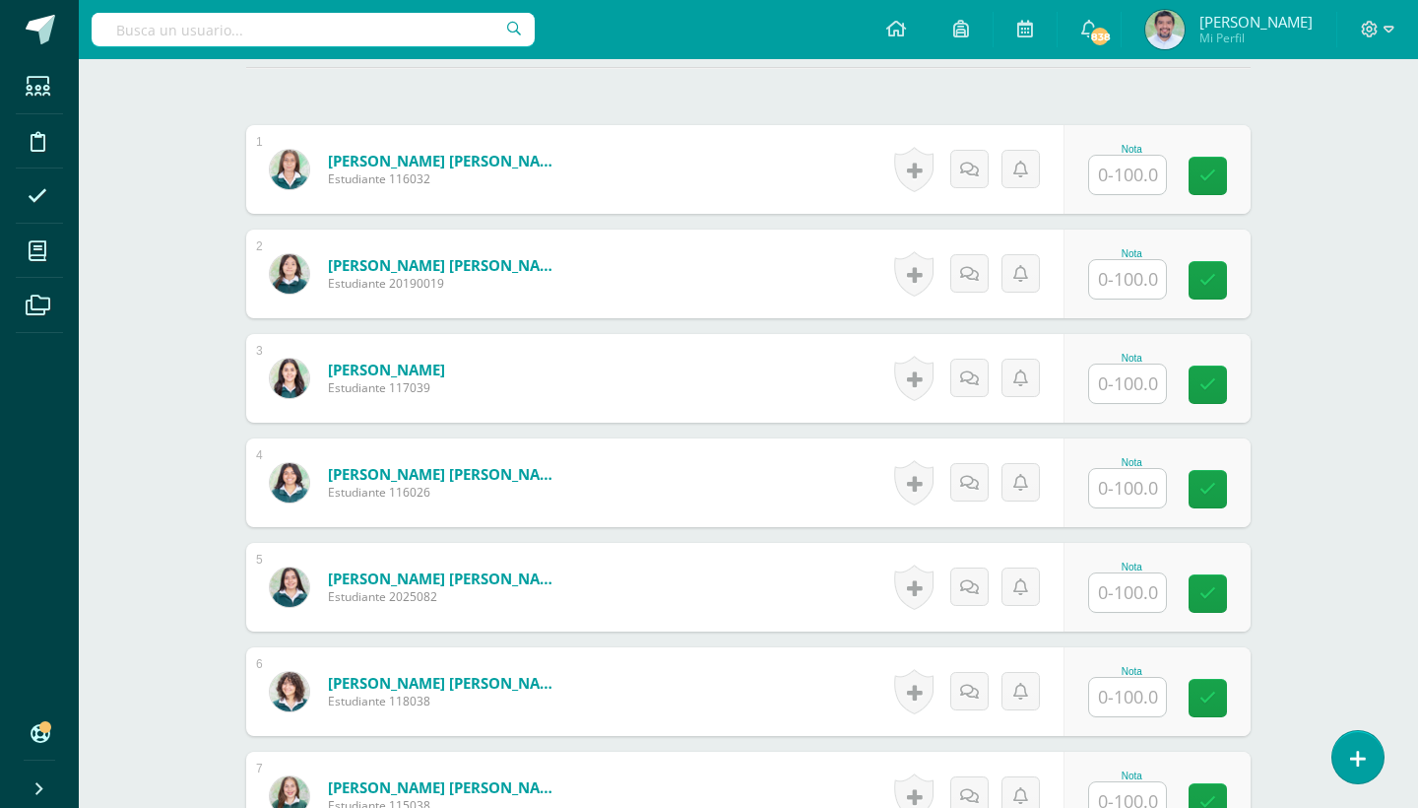
scroll to position [580, 0]
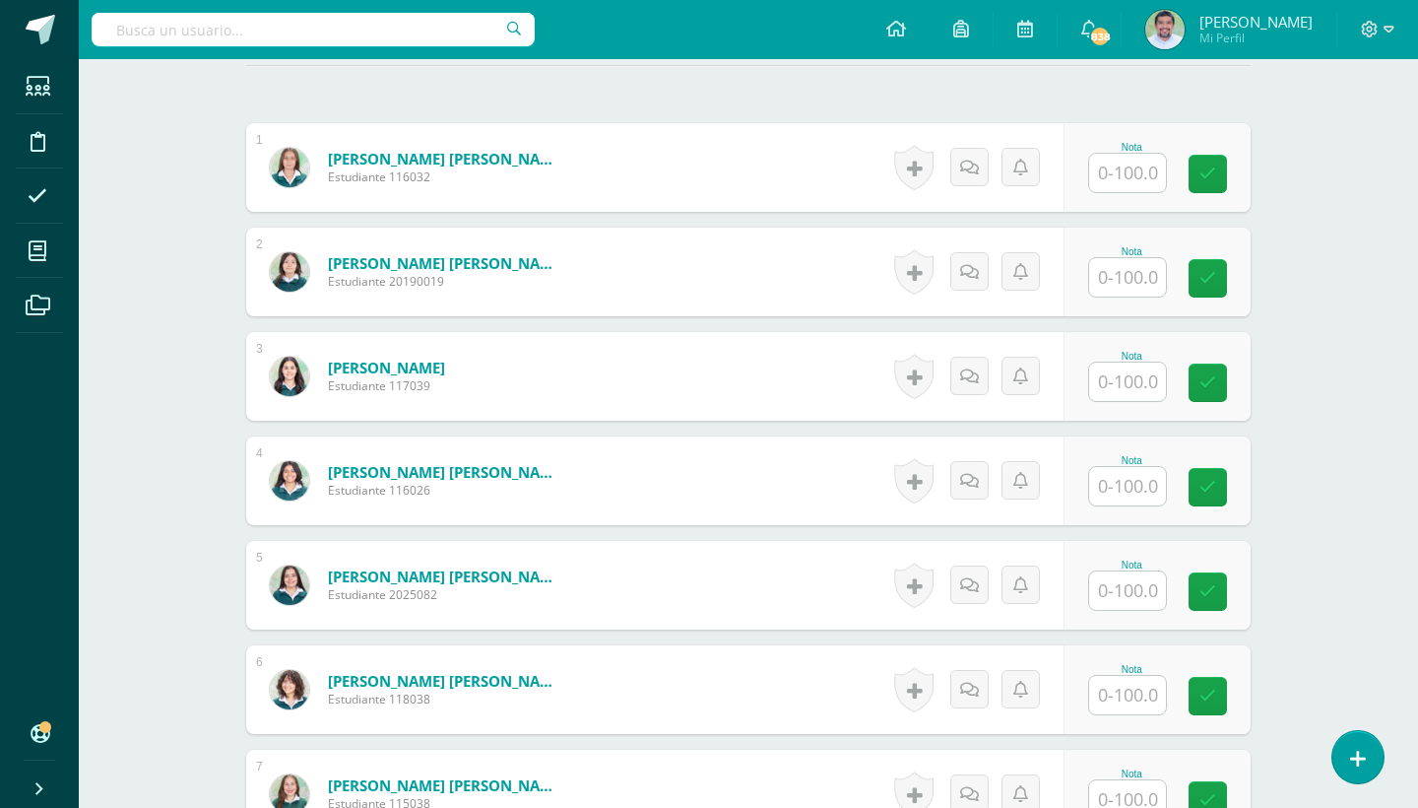
click at [1131, 384] on input "text" at bounding box center [1127, 381] width 77 height 38
type input "90"
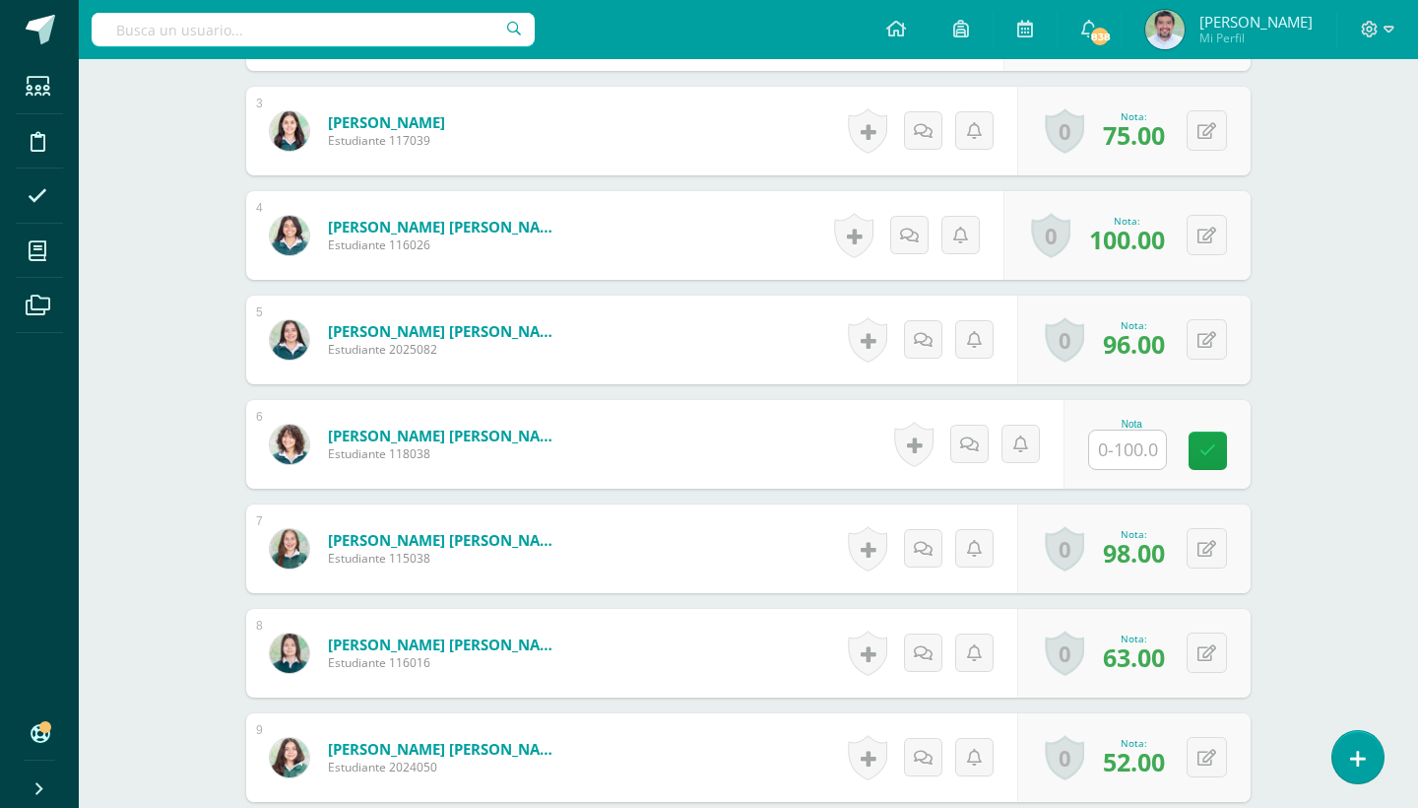
scroll to position [829, 0]
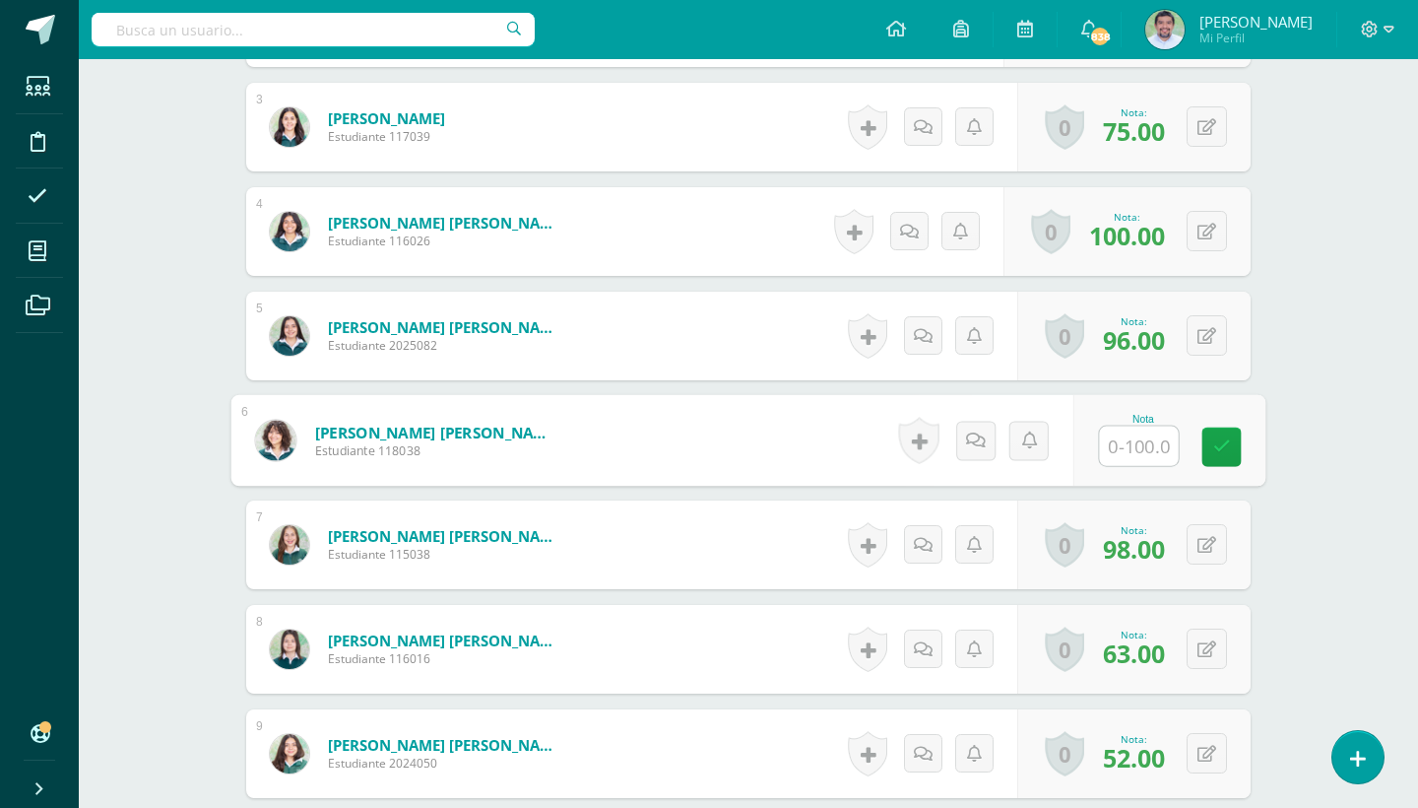
click at [1124, 441] on input "text" at bounding box center [1139, 445] width 79 height 39
type input "100"
click at [1213, 452] on icon at bounding box center [1222, 446] width 18 height 17
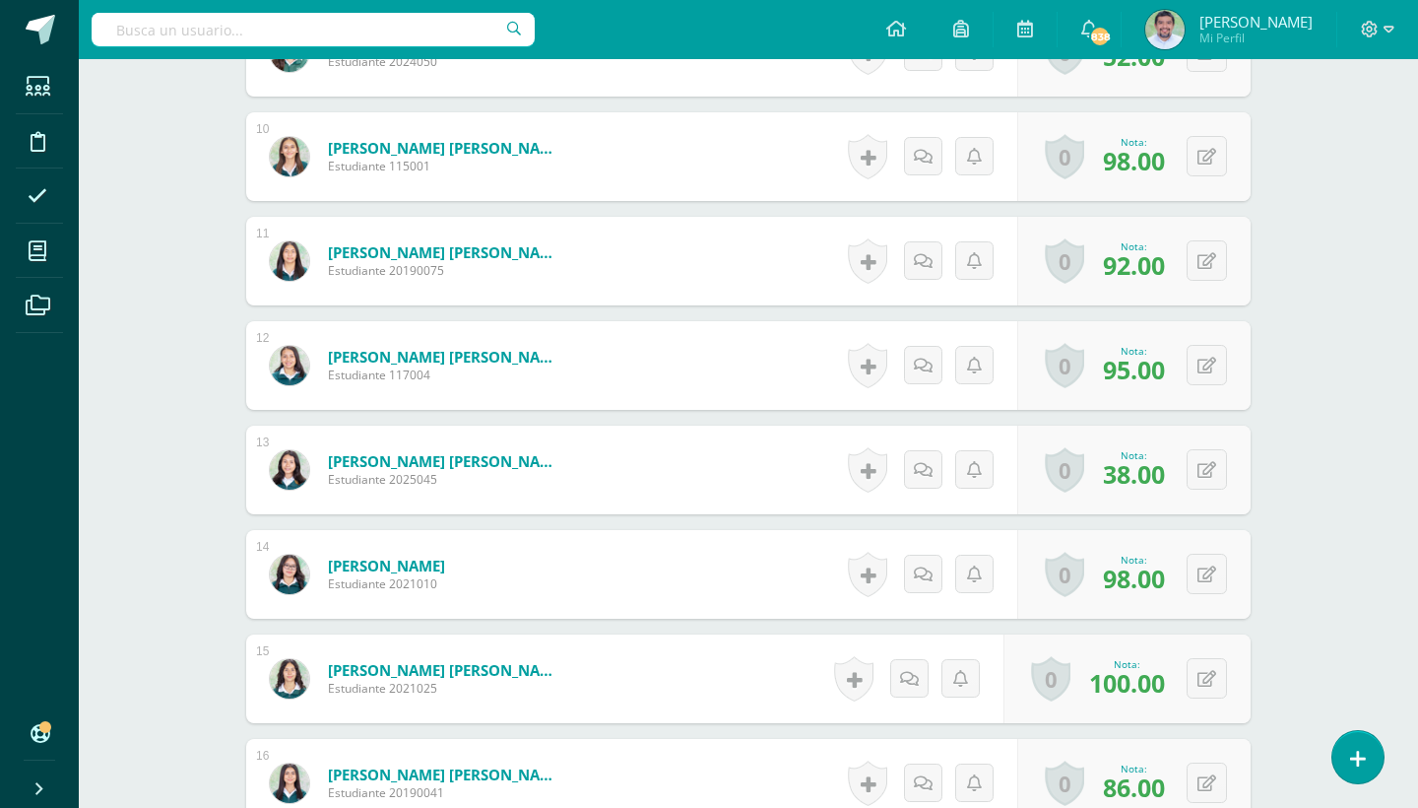
scroll to position [1757, 0]
